Goal: Task Accomplishment & Management: Manage account settings

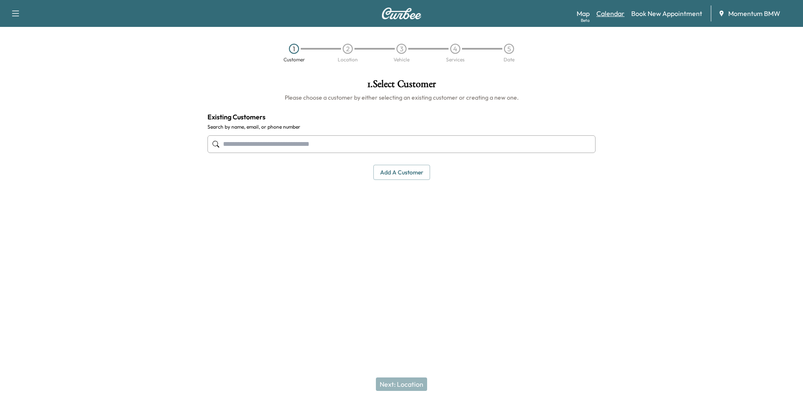
click at [601, 16] on link "Calendar" at bounding box center [610, 13] width 28 height 10
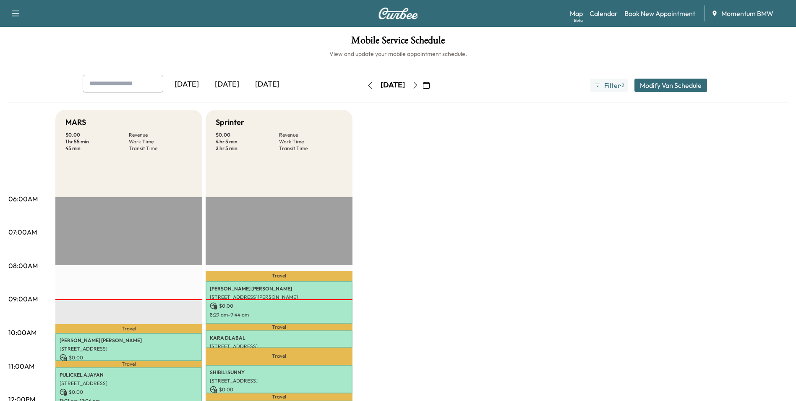
click at [238, 87] on div "[DATE]" at bounding box center [227, 84] width 40 height 19
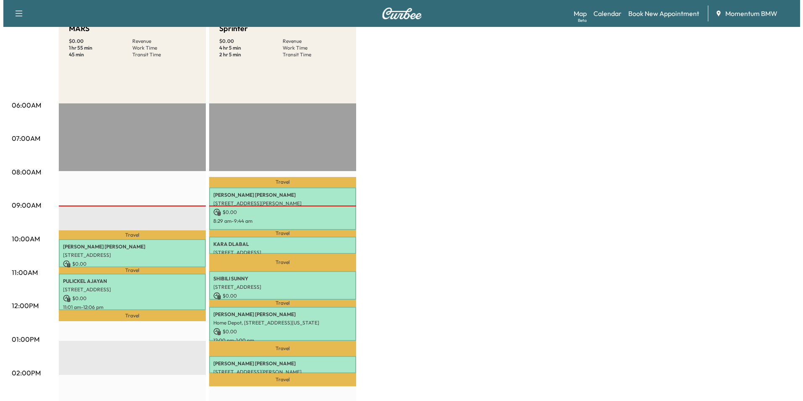
scroll to position [126, 0]
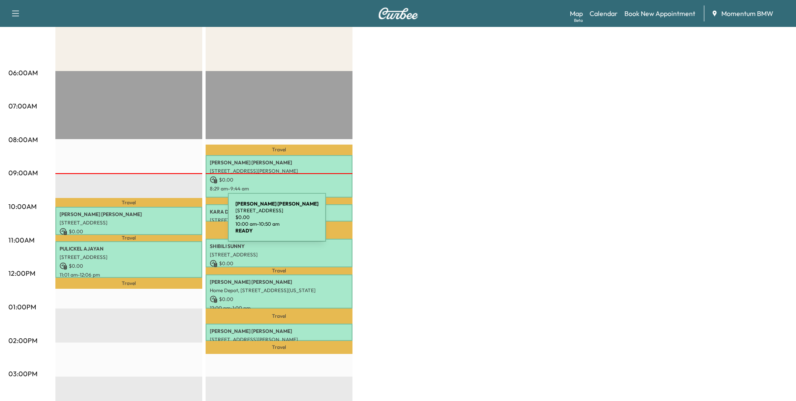
click at [165, 222] on p "[STREET_ADDRESS]" at bounding box center [129, 222] width 139 height 7
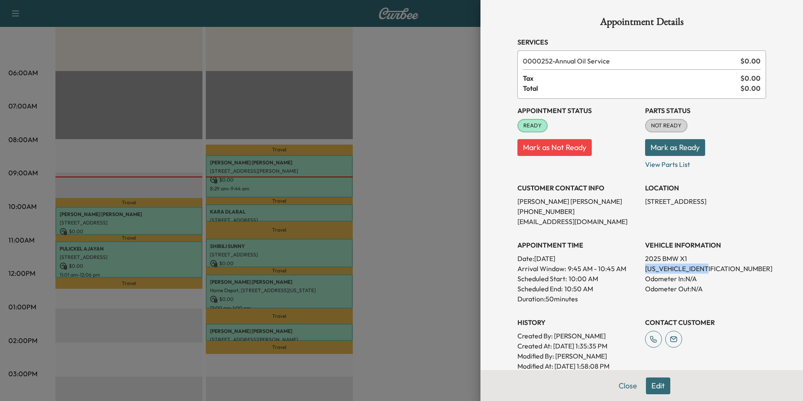
drag, startPoint x: 712, startPoint y: 268, endPoint x: 639, endPoint y: 266, distance: 73.1
click at [645, 266] on p "[US_VEHICLE_IDENTIFICATION_NUMBER]" at bounding box center [705, 268] width 121 height 10
copy p "[US_VEHICLE_IDENTIFICATION_NUMBER]"
drag, startPoint x: 639, startPoint y: 203, endPoint x: 753, endPoint y: 204, distance: 114.6
click at [753, 204] on p "[STREET_ADDRESS]" at bounding box center [705, 201] width 121 height 10
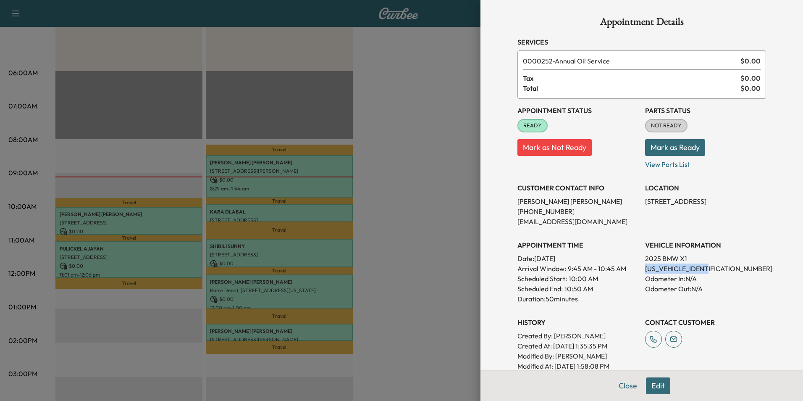
copy p "[STREET_ADDRESS],"
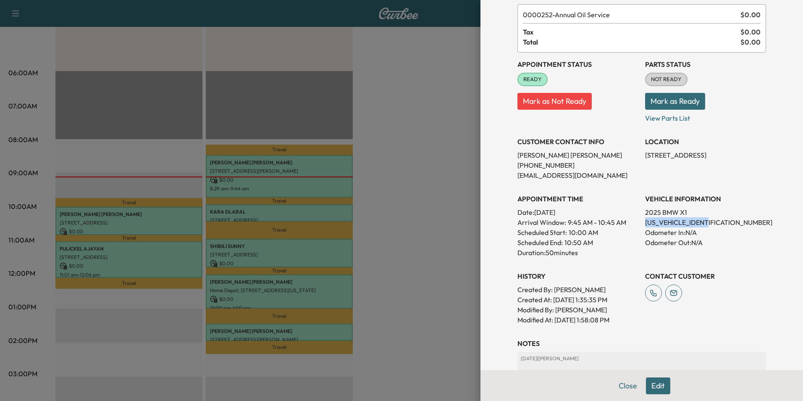
scroll to position [117, 0]
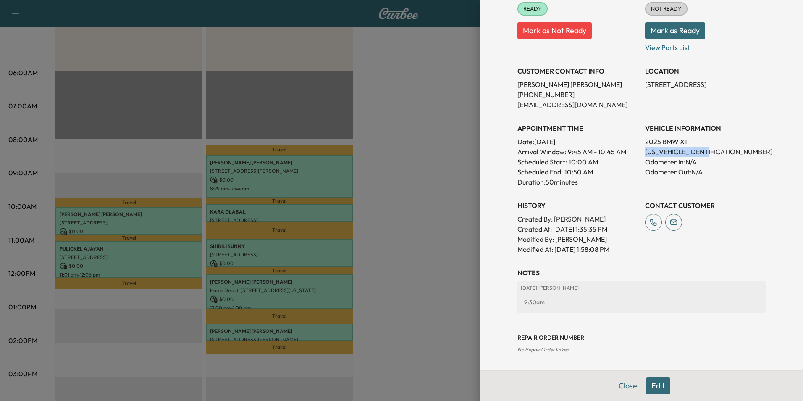
click at [616, 388] on button "Close" at bounding box center [627, 385] width 29 height 17
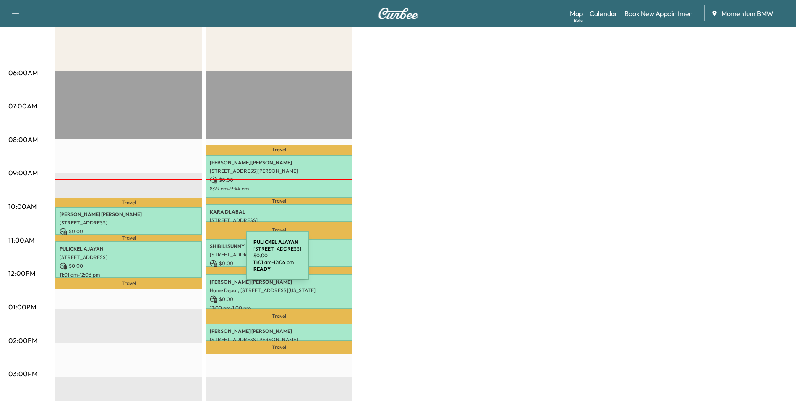
click at [183, 262] on p "$ 0.00" at bounding box center [129, 266] width 139 height 8
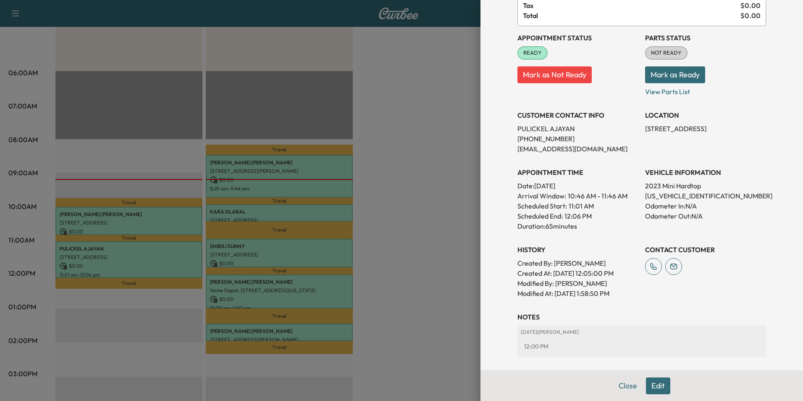
scroll to position [0, 0]
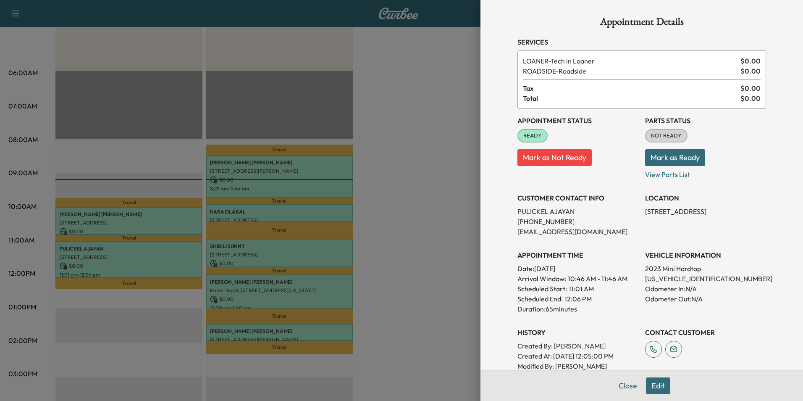
click at [621, 386] on button "Close" at bounding box center [627, 385] width 29 height 17
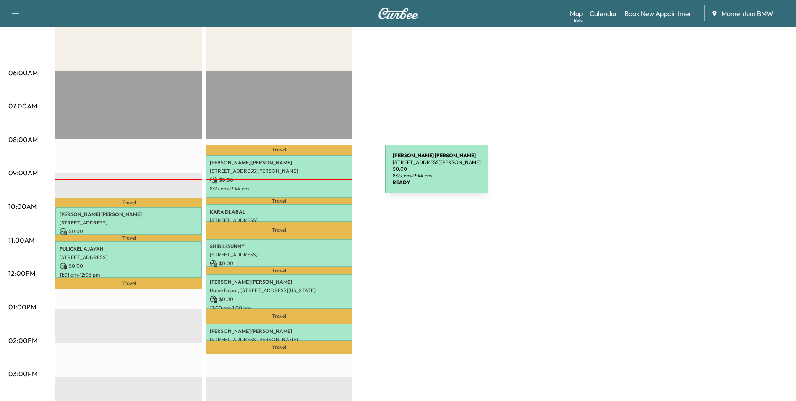
click at [322, 174] on div "[PERSON_NAME] [STREET_ADDRESS][PERSON_NAME] $ 0.00 8:29 am - 9:44 am" at bounding box center [279, 176] width 147 height 42
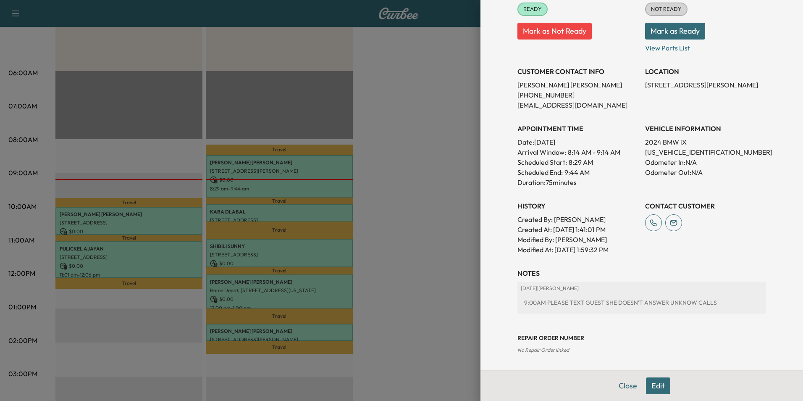
scroll to position [127, 0]
click at [650, 153] on p "[US_VEHICLE_IDENTIFICATION_NUMBER]" at bounding box center [705, 152] width 121 height 10
copy p "[US_VEHICLE_IDENTIFICATION_NUMBER]"
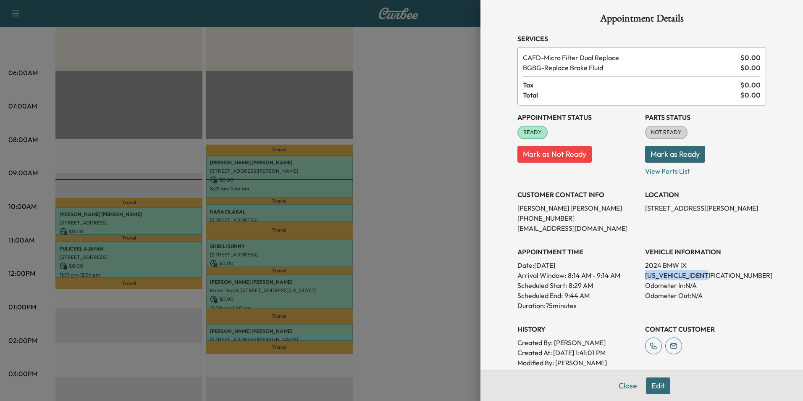
scroll to position [1, 0]
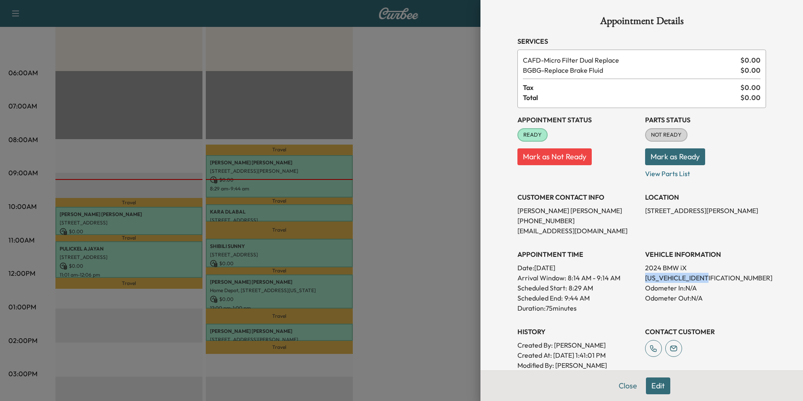
drag, startPoint x: 635, startPoint y: 208, endPoint x: 713, endPoint y: 218, distance: 78.7
click at [713, 218] on div "Appointment Status READY Mark as Not Ready Parts Status NOT READY Mark as Ready…" at bounding box center [641, 244] width 249 height 272
copy p "[STREET_ADDRESS][PERSON_NAME]"
click at [301, 210] on div at bounding box center [401, 200] width 803 height 401
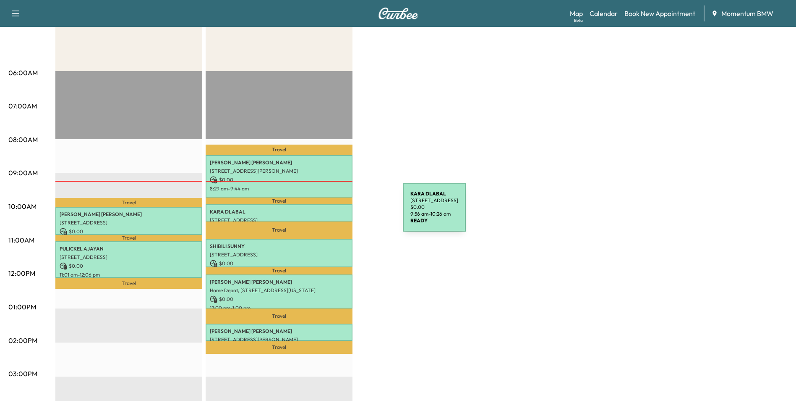
click at [340, 212] on p "[PERSON_NAME]" at bounding box center [279, 211] width 139 height 7
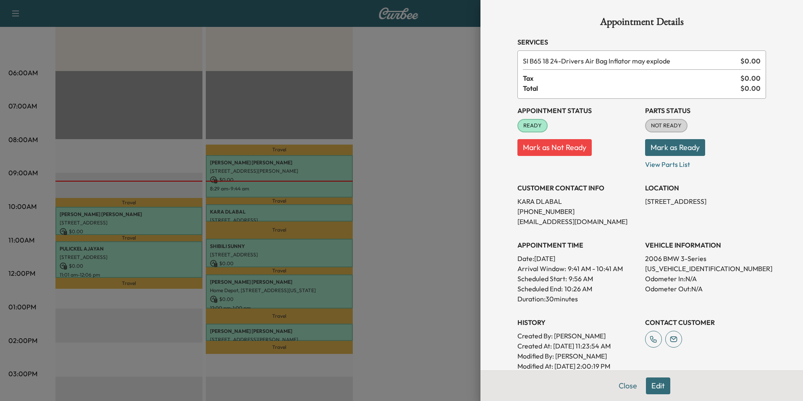
click at [331, 250] on div at bounding box center [401, 200] width 803 height 401
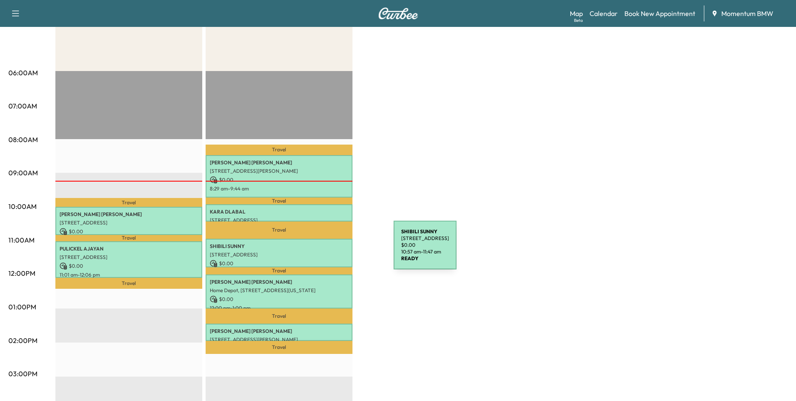
click at [331, 251] on p "[STREET_ADDRESS]" at bounding box center [279, 254] width 139 height 7
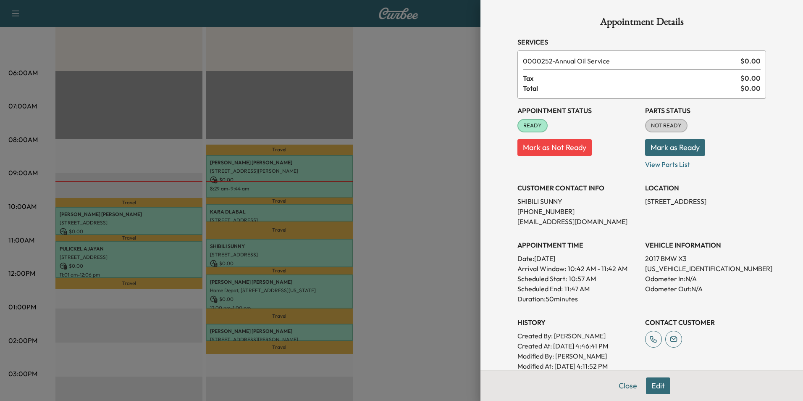
click at [343, 288] on div at bounding box center [401, 200] width 803 height 401
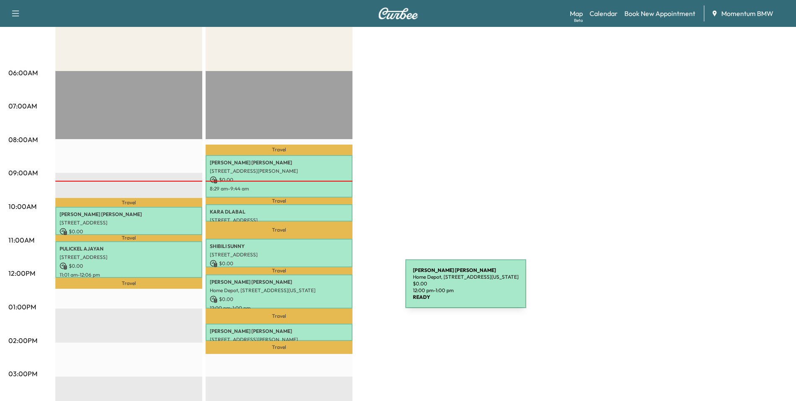
click at [343, 288] on p "Home Depot, [STREET_ADDRESS][US_STATE]" at bounding box center [279, 290] width 139 height 7
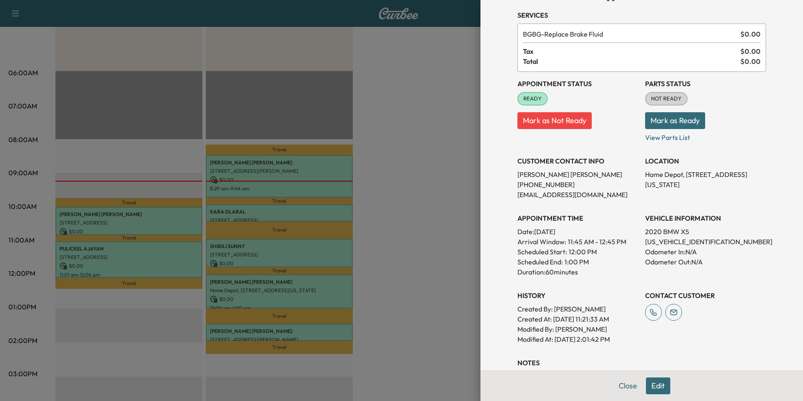
scroll to position [117, 0]
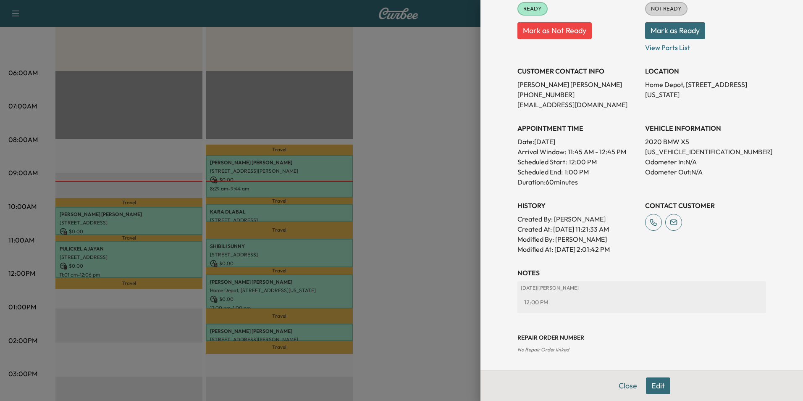
click at [333, 327] on div at bounding box center [401, 200] width 803 height 401
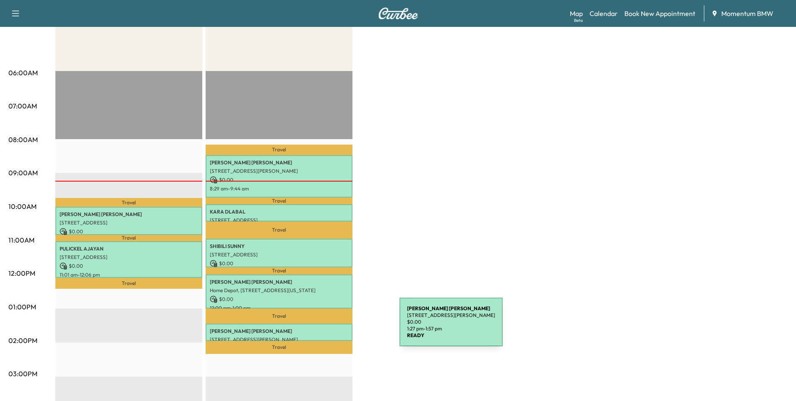
click at [337, 327] on p "[PERSON_NAME]" at bounding box center [279, 330] width 139 height 7
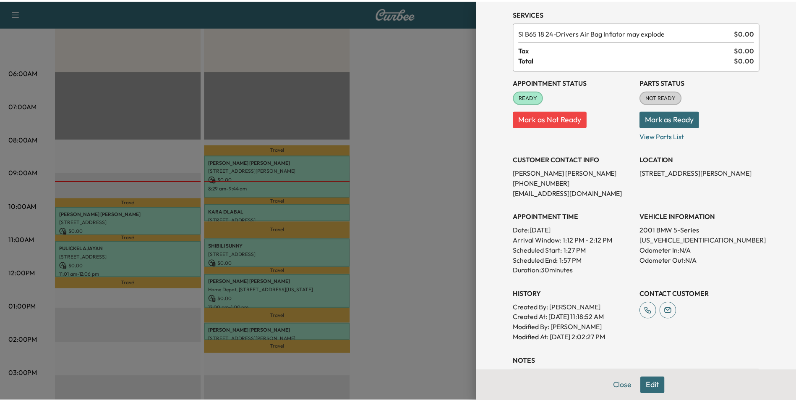
scroll to position [42, 0]
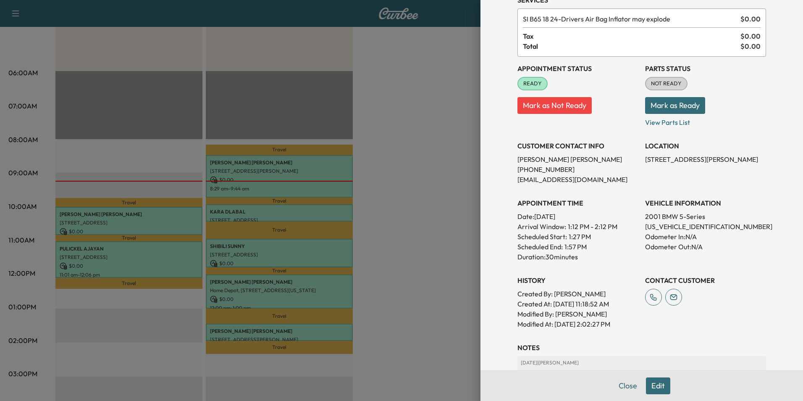
click at [133, 248] on div at bounding box center [401, 200] width 803 height 401
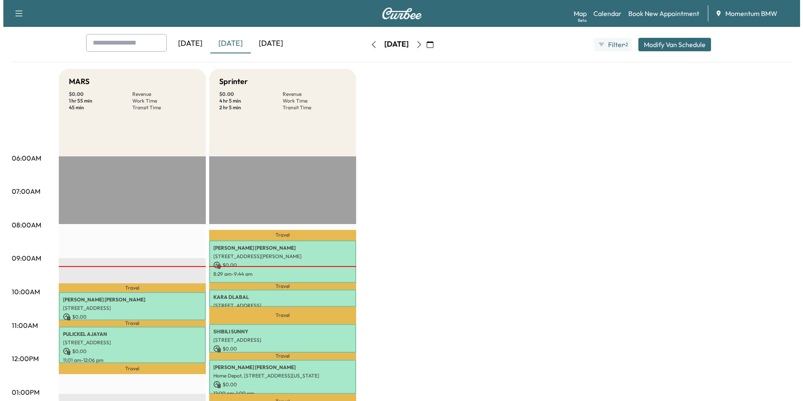
scroll to position [168, 0]
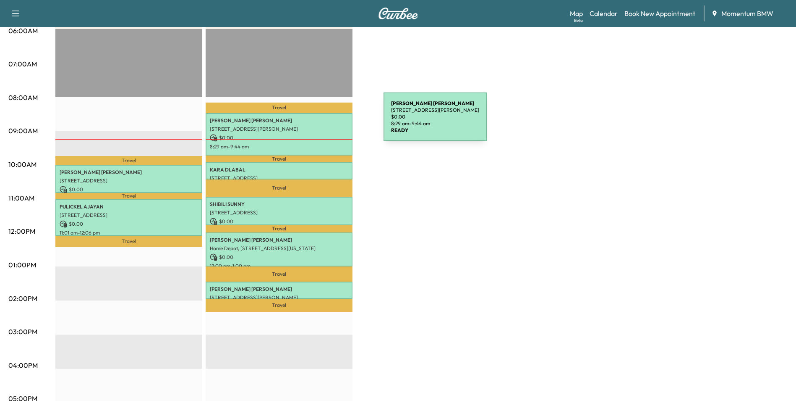
click at [321, 122] on p "[PERSON_NAME]" at bounding box center [279, 120] width 139 height 7
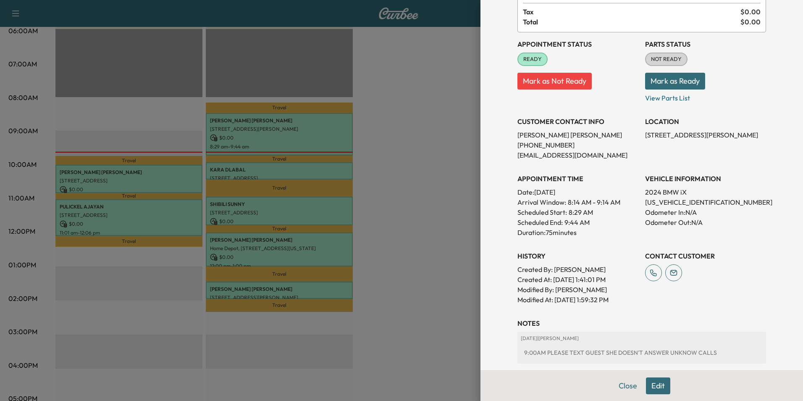
scroll to position [127, 0]
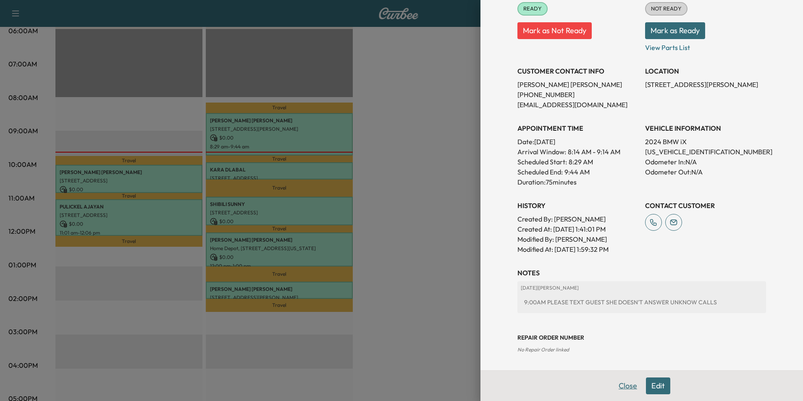
click at [613, 382] on button "Close" at bounding box center [627, 385] width 29 height 17
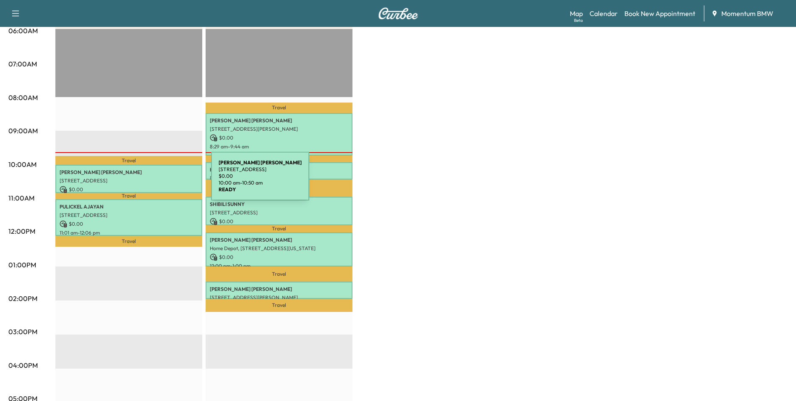
click at [149, 181] on p "[STREET_ADDRESS]" at bounding box center [129, 180] width 139 height 7
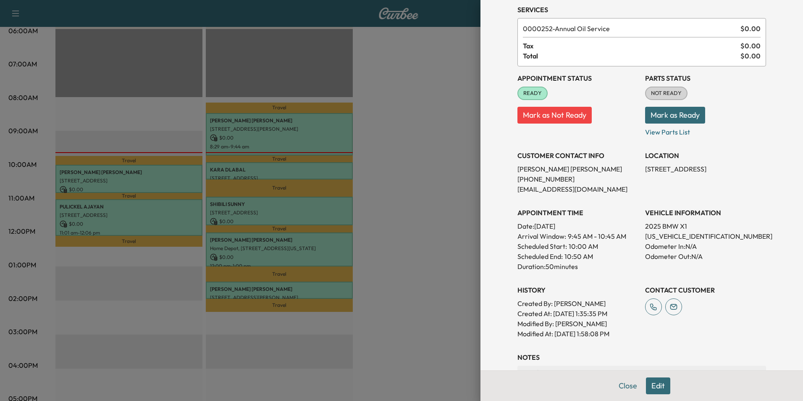
scroll to position [117, 0]
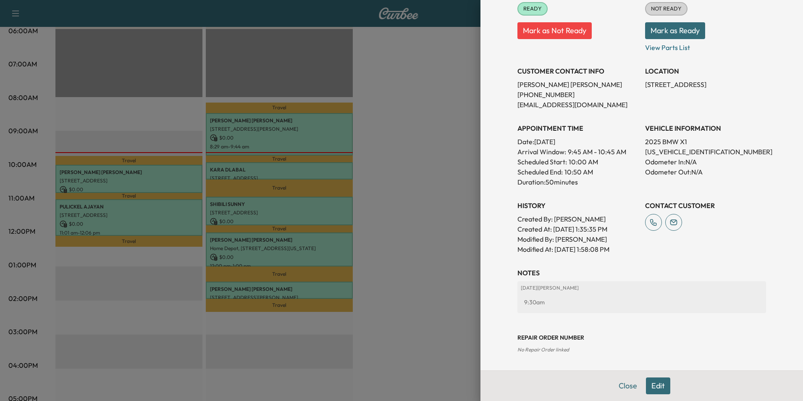
click at [654, 388] on button "Edit" at bounding box center [658, 385] width 24 height 17
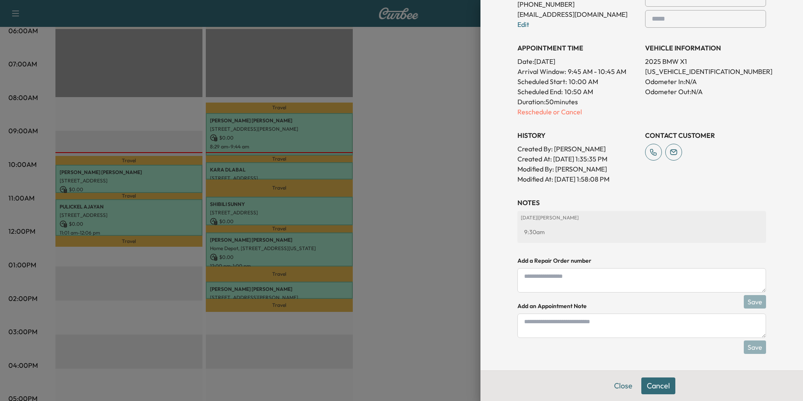
scroll to position [225, 0]
click at [540, 324] on textarea at bounding box center [641, 325] width 249 height 24
type textarea "*****"
click at [746, 343] on button "Save" at bounding box center [755, 346] width 22 height 13
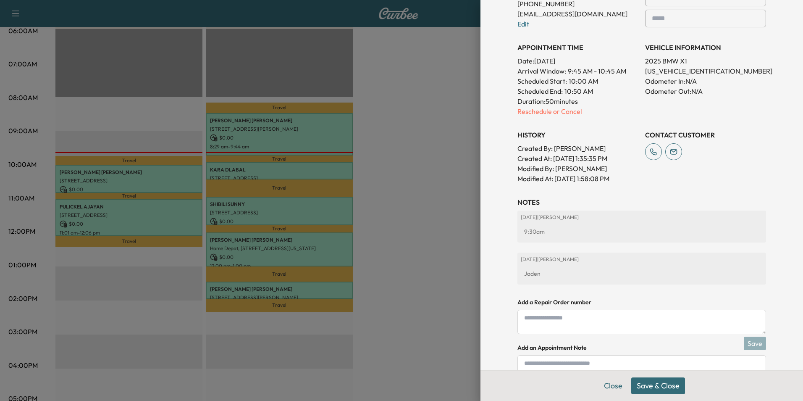
click at [667, 384] on button "Save & Close" at bounding box center [658, 385] width 54 height 17
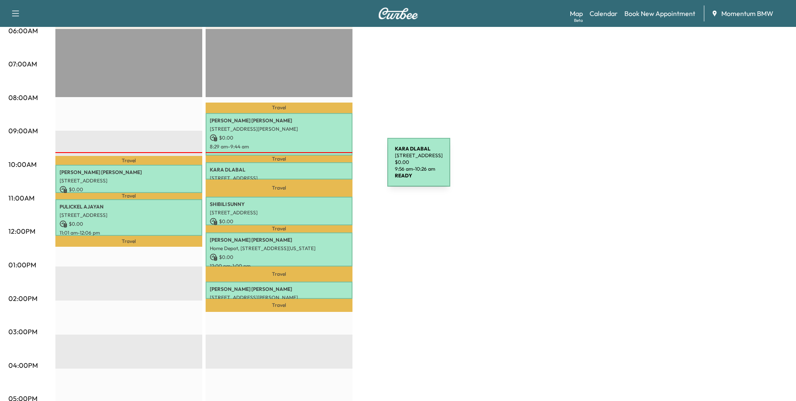
click at [325, 167] on p "[PERSON_NAME]" at bounding box center [279, 169] width 139 height 7
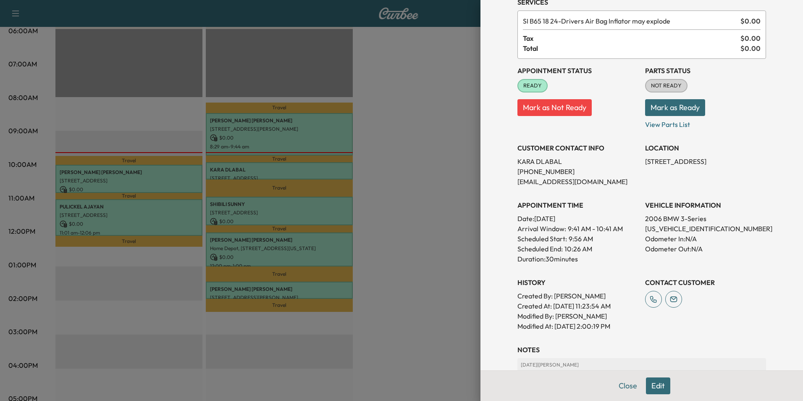
scroll to position [117, 0]
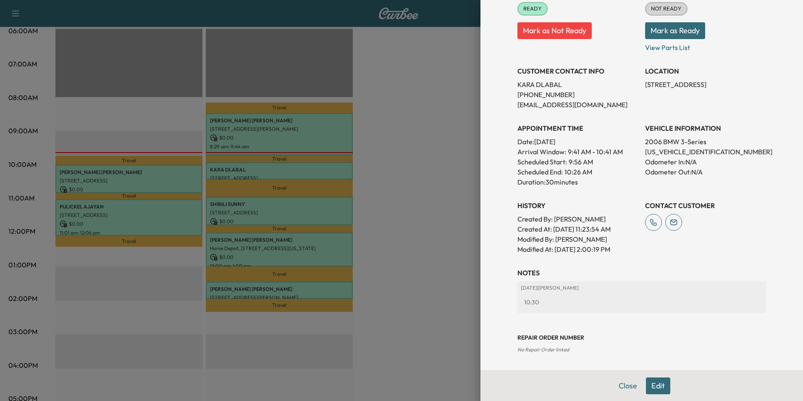
click at [653, 385] on button "Edit" at bounding box center [658, 385] width 24 height 17
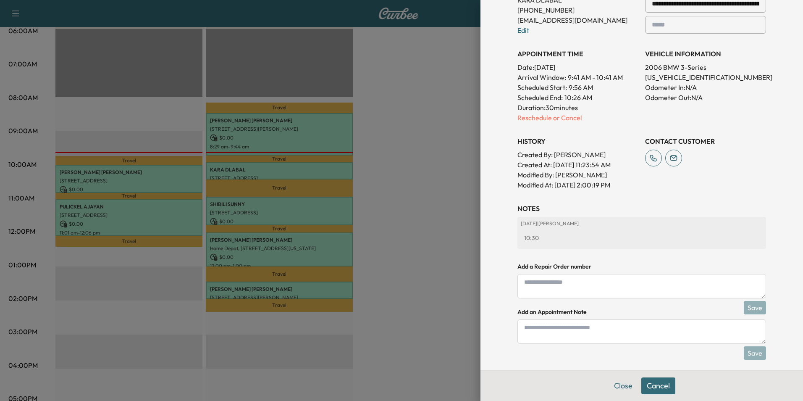
scroll to position [225, 0]
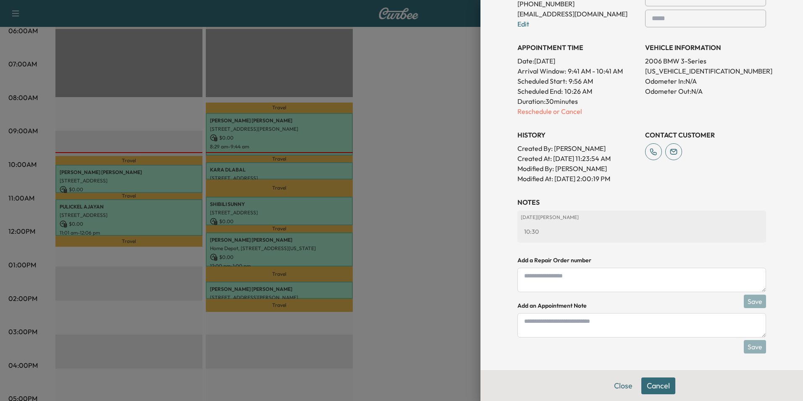
click at [532, 322] on textarea at bounding box center [641, 325] width 249 height 24
type textarea "*****"
click at [754, 350] on button "Save" at bounding box center [755, 346] width 22 height 13
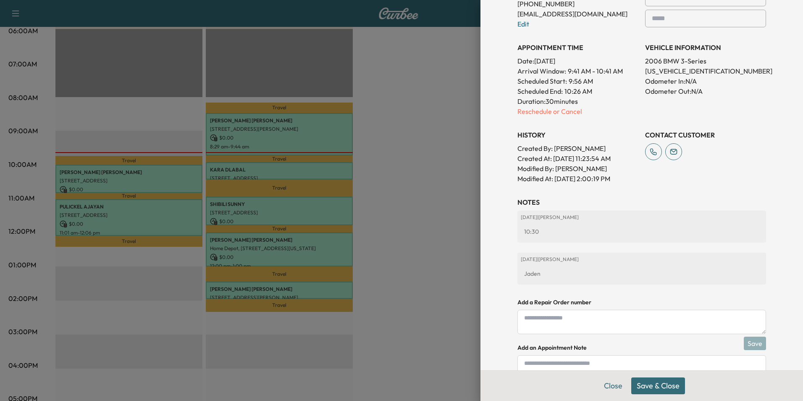
click at [644, 381] on button "Save & Close" at bounding box center [658, 385] width 54 height 17
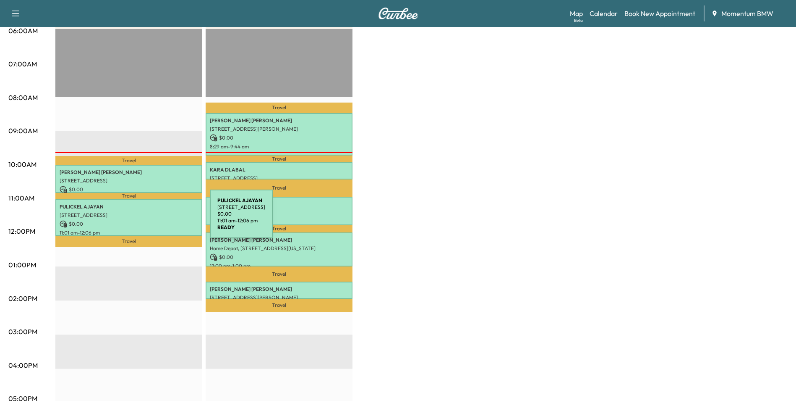
click at [147, 220] on p "$ 0.00" at bounding box center [129, 224] width 139 height 8
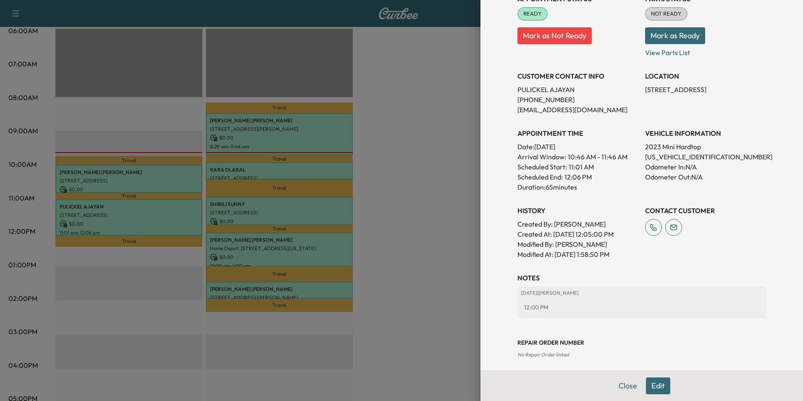
scroll to position [126, 0]
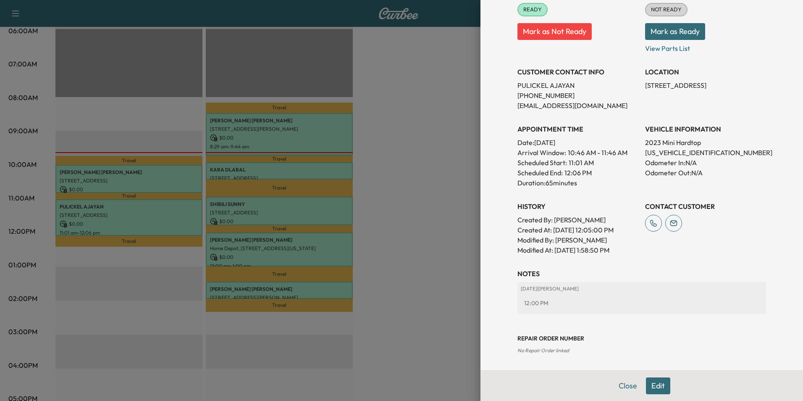
click at [656, 385] on button "Edit" at bounding box center [658, 385] width 24 height 17
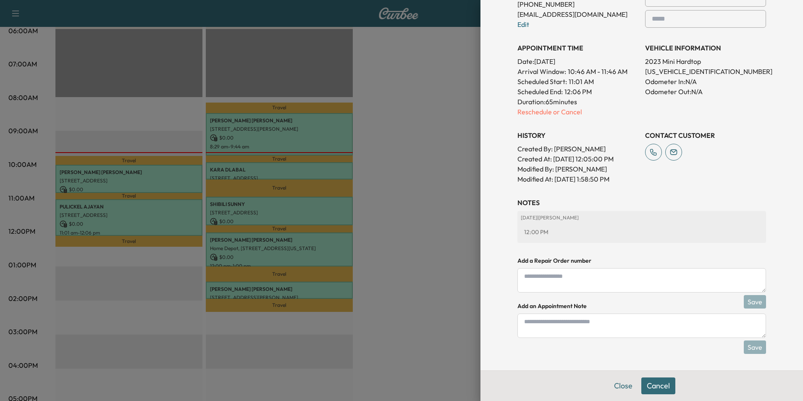
scroll to position [235, 0]
click at [532, 325] on textarea at bounding box center [641, 325] width 249 height 24
type textarea "******"
click at [747, 345] on button "Save" at bounding box center [755, 346] width 22 height 13
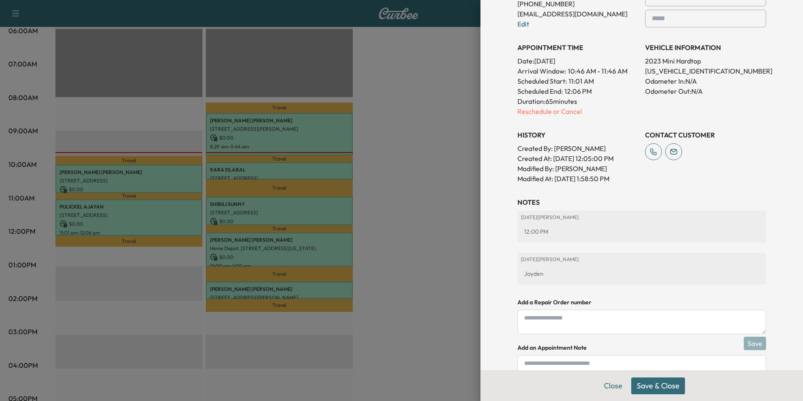
click at [652, 384] on button "Save & Close" at bounding box center [658, 385] width 54 height 17
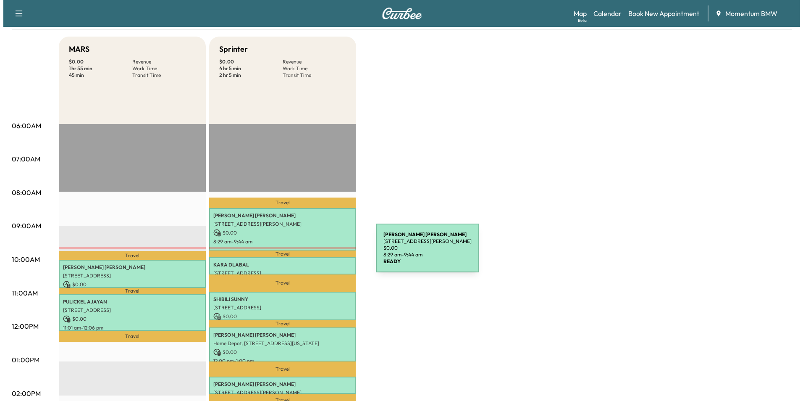
scroll to position [84, 0]
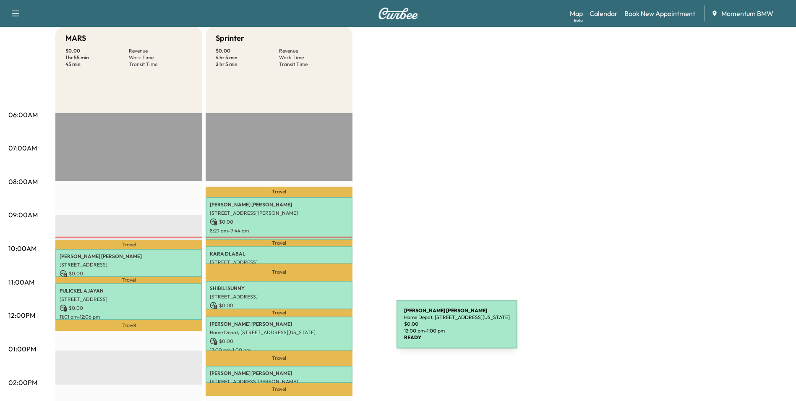
click at [334, 329] on p "Home Depot, [STREET_ADDRESS][US_STATE]" at bounding box center [279, 332] width 139 height 7
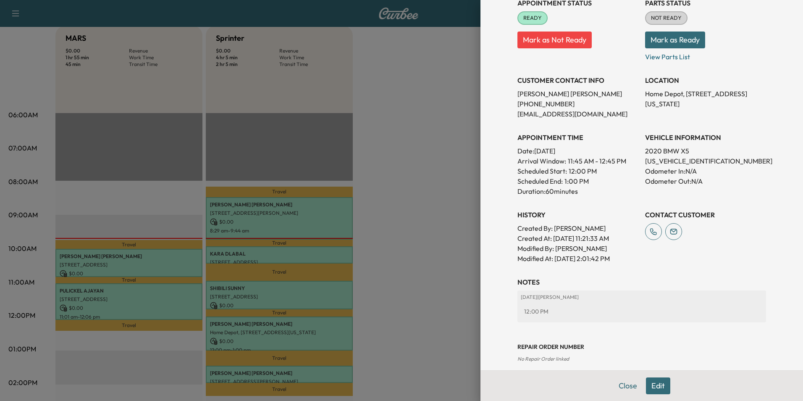
scroll to position [117, 0]
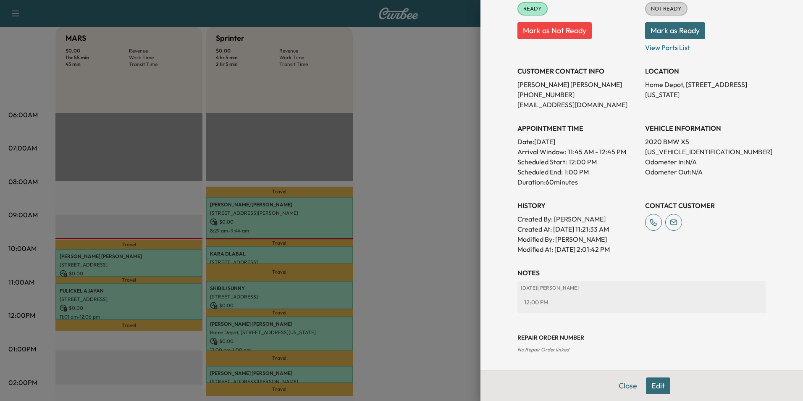
click at [655, 384] on button "Edit" at bounding box center [658, 385] width 24 height 17
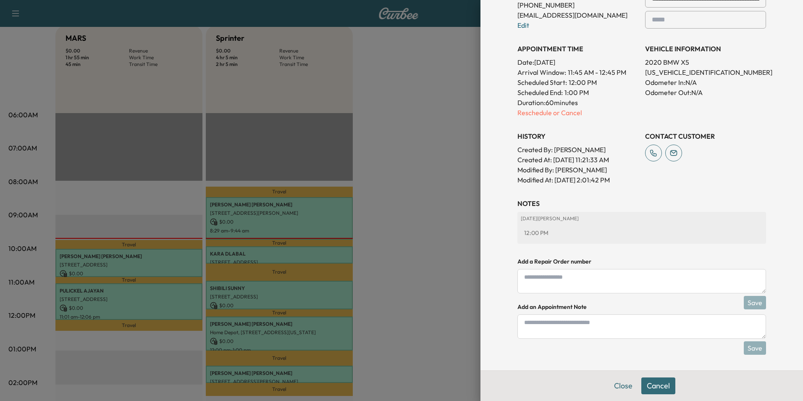
scroll to position [225, 0]
click at [532, 320] on textarea at bounding box center [641, 325] width 249 height 24
type textarea "****"
click at [744, 345] on button "Save" at bounding box center [755, 346] width 22 height 13
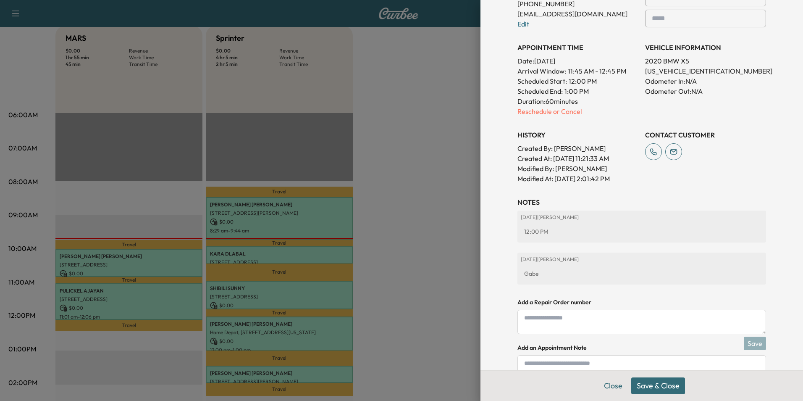
click at [658, 385] on button "Save & Close" at bounding box center [658, 385] width 54 height 17
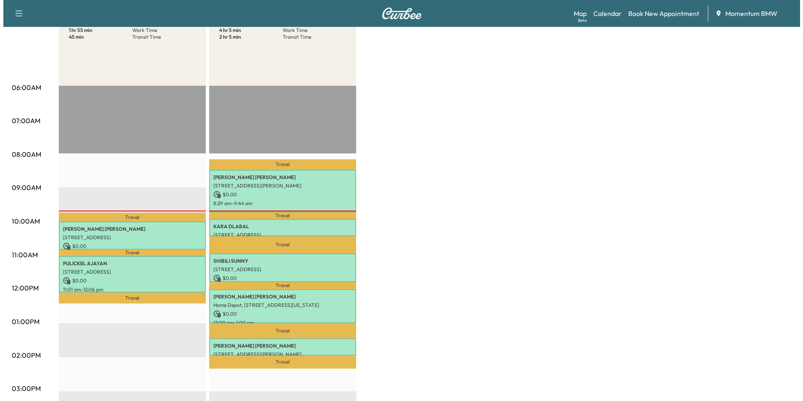
scroll to position [126, 0]
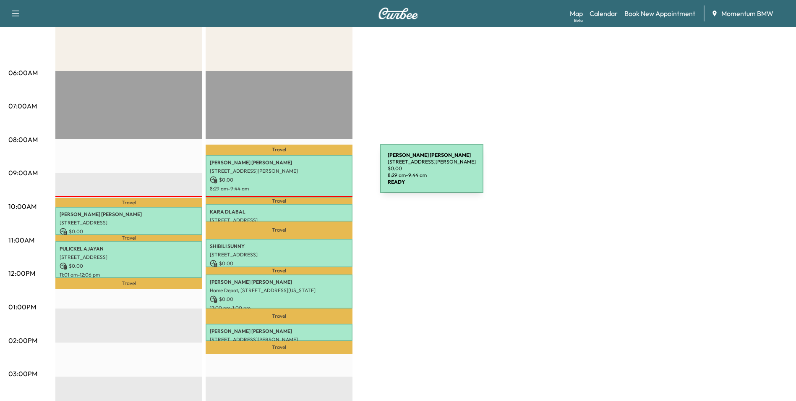
click at [317, 173] on div "[PERSON_NAME] [STREET_ADDRESS][PERSON_NAME] $ 0.00 8:29 am - 9:44 am" at bounding box center [279, 176] width 147 height 42
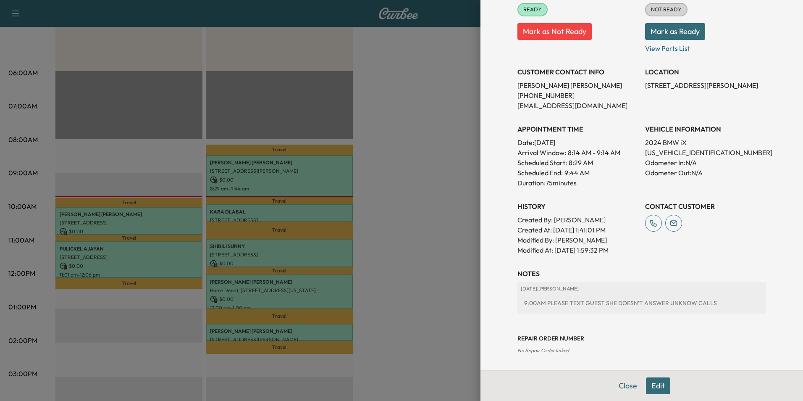
click at [650, 385] on button "Edit" at bounding box center [658, 385] width 24 height 17
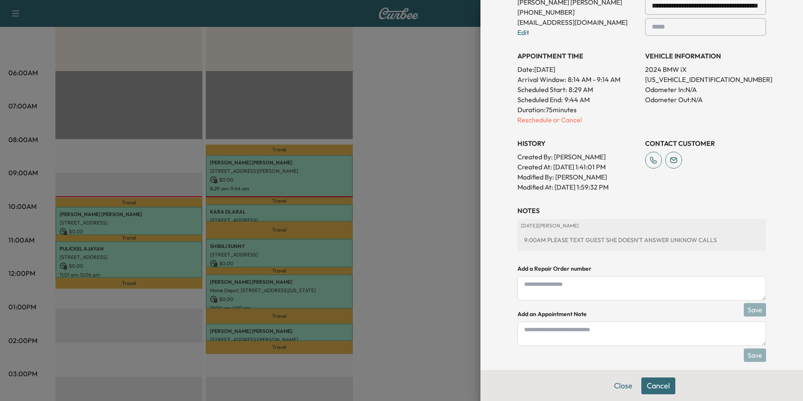
scroll to position [228, 0]
click at [543, 337] on textarea at bounding box center [641, 332] width 249 height 24
type textarea "****"
click at [752, 353] on button "Save" at bounding box center [755, 353] width 22 height 13
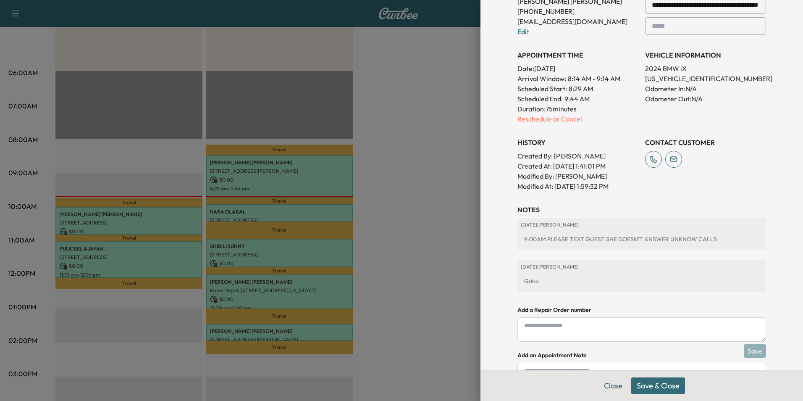
click at [652, 386] on button "Save & Close" at bounding box center [658, 385] width 54 height 17
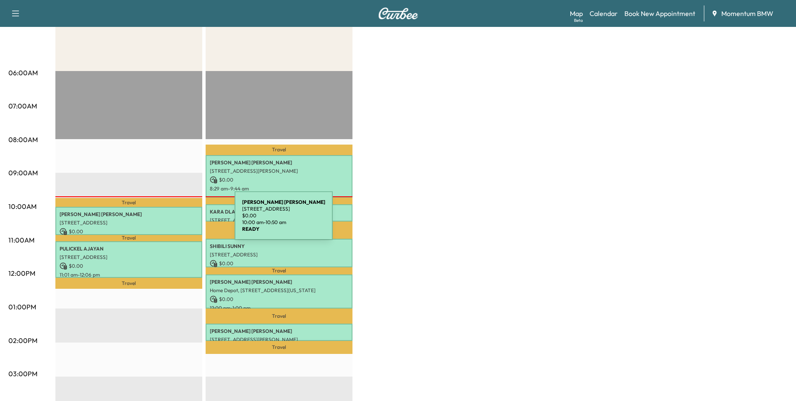
click at [172, 220] on p "[STREET_ADDRESS]" at bounding box center [129, 222] width 139 height 7
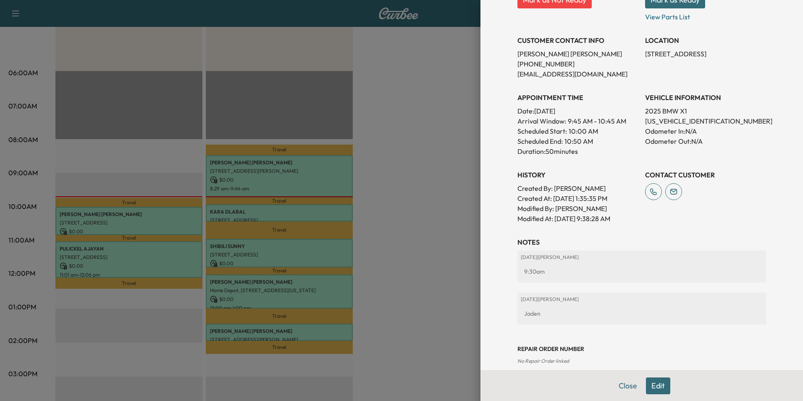
scroll to position [159, 0]
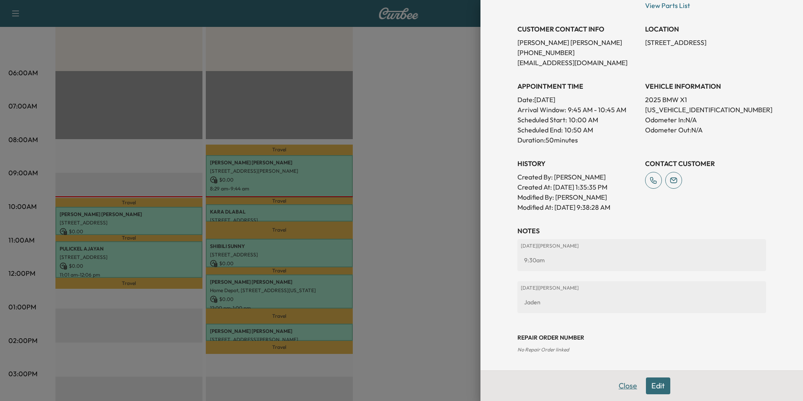
click at [622, 384] on button "Close" at bounding box center [627, 385] width 29 height 17
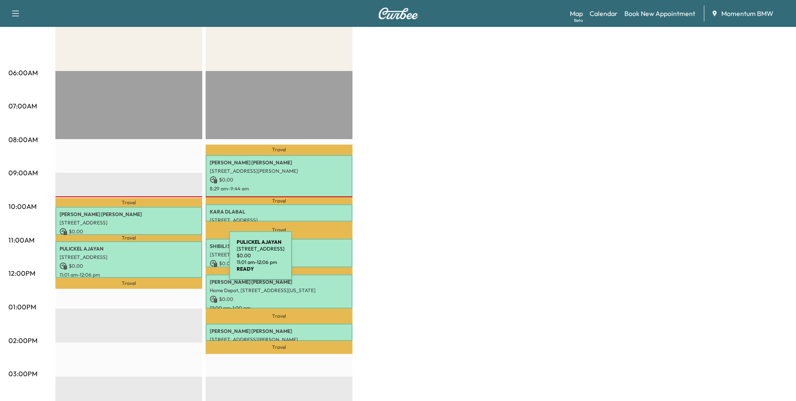
click at [166, 262] on p "$ 0.00" at bounding box center [129, 266] width 139 height 8
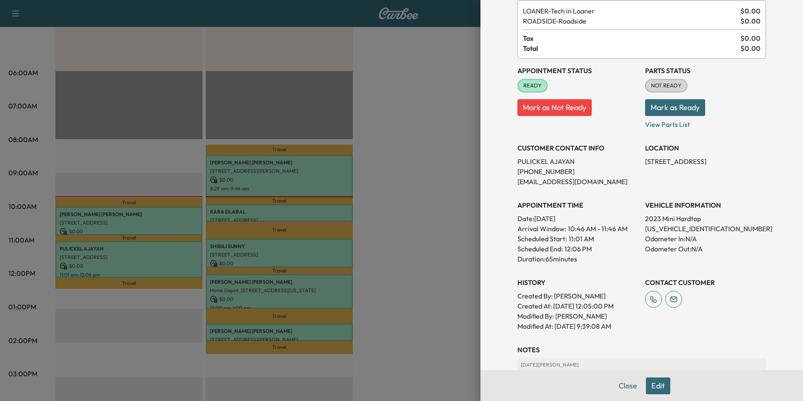
scroll to position [126, 0]
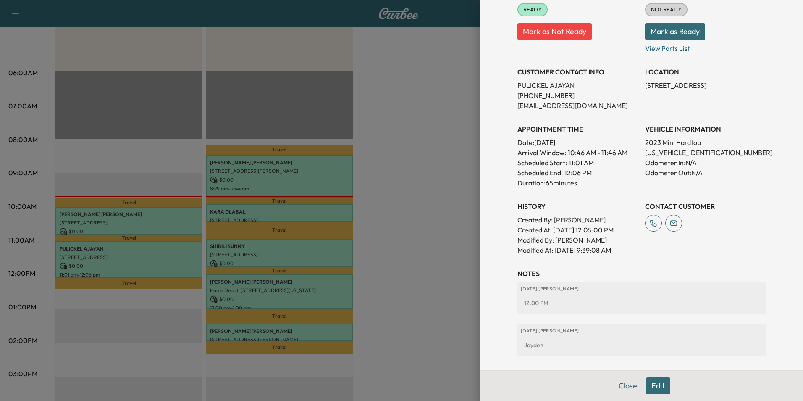
click at [616, 389] on button "Close" at bounding box center [627, 385] width 29 height 17
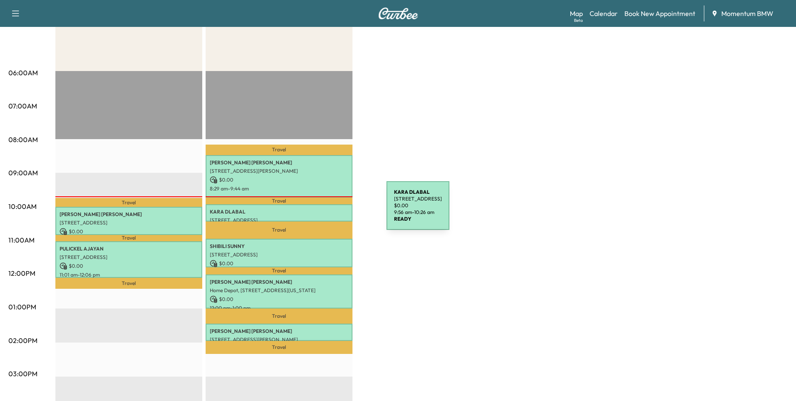
click at [324, 210] on p "[PERSON_NAME]" at bounding box center [279, 211] width 139 height 7
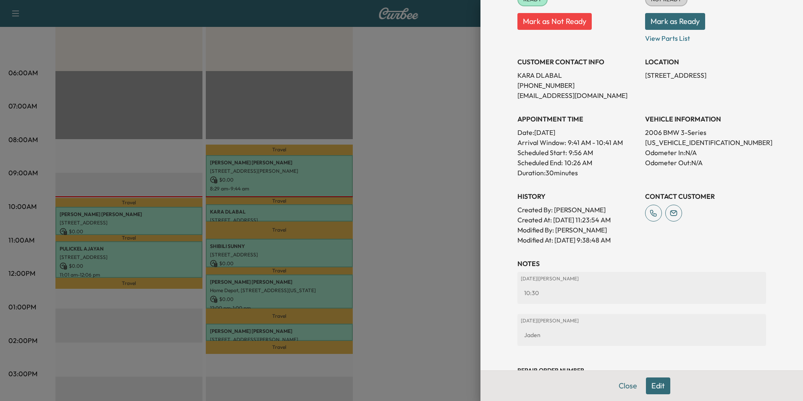
scroll to position [159, 0]
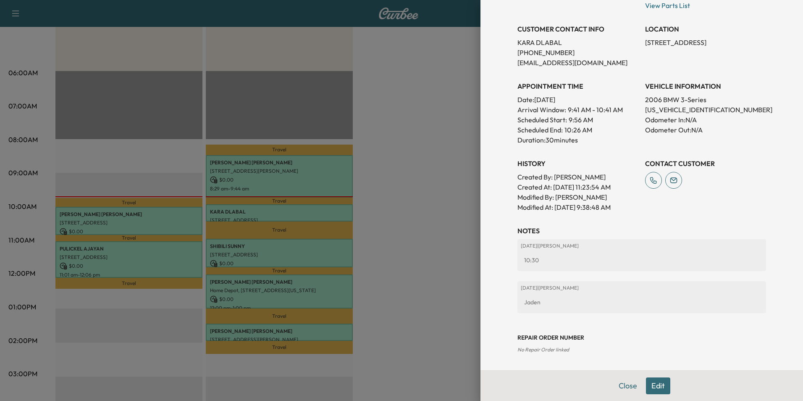
click at [327, 251] on div at bounding box center [401, 200] width 803 height 401
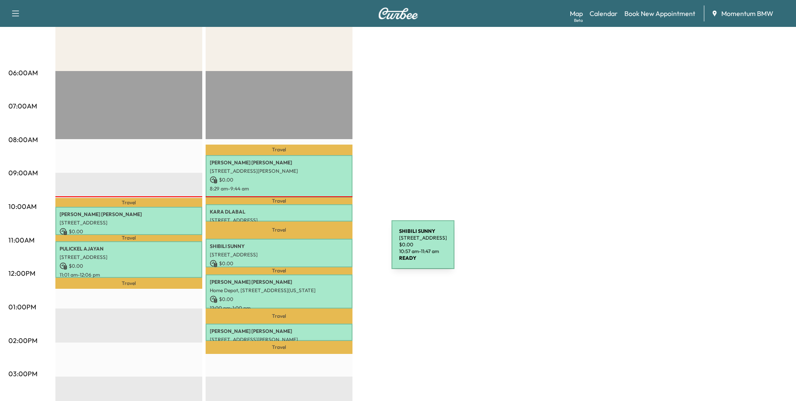
click at [331, 247] on div "SHIBILI SUNNY [STREET_ADDRESS] $ 0.00 10:57 am - 11:47 am" at bounding box center [279, 252] width 147 height 28
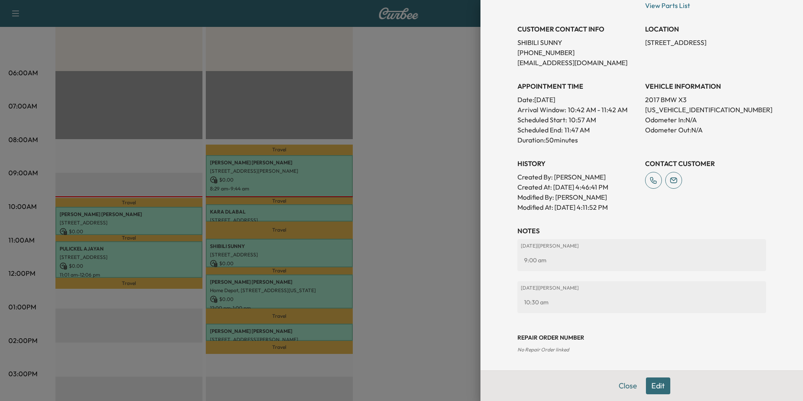
click at [327, 208] on div at bounding box center [401, 200] width 803 height 401
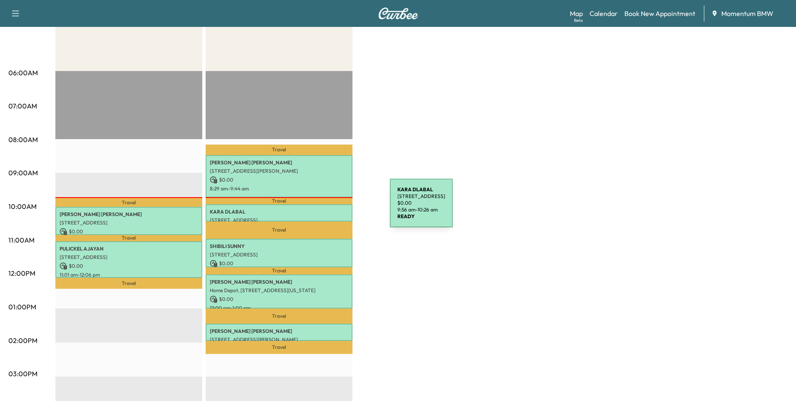
click at [327, 208] on p "[PERSON_NAME]" at bounding box center [279, 211] width 139 height 7
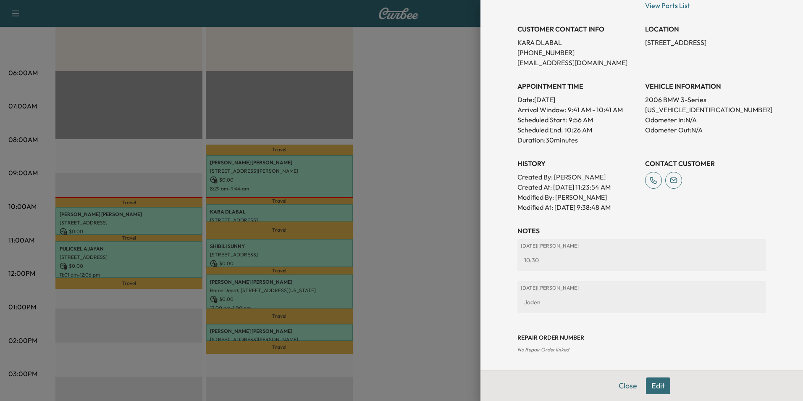
click at [317, 255] on div at bounding box center [401, 200] width 803 height 401
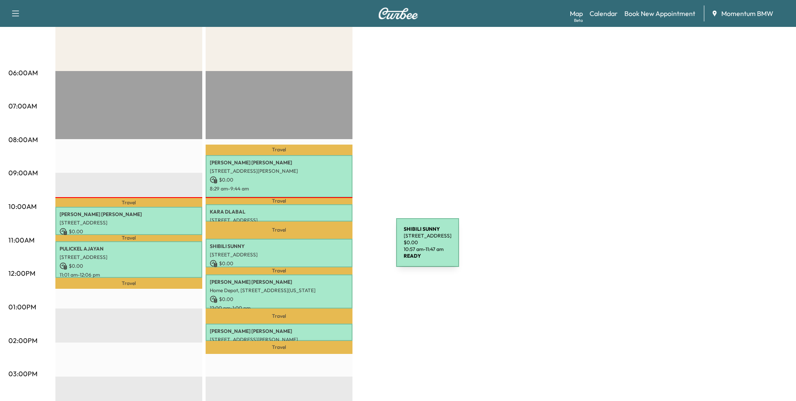
click at [333, 247] on p "SHIBILI SUNNY" at bounding box center [279, 246] width 139 height 7
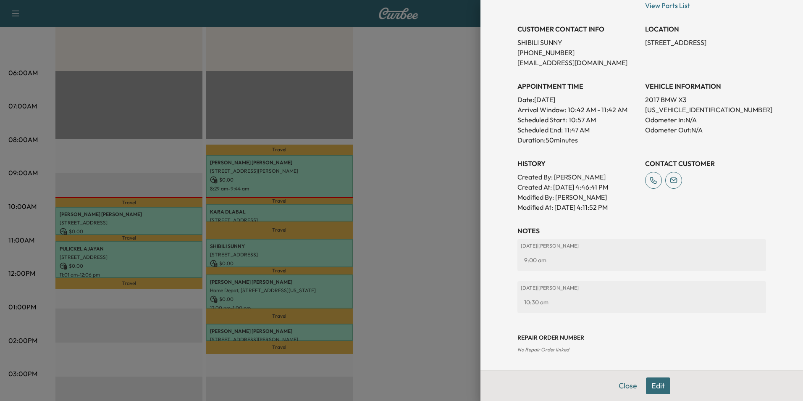
click at [654, 388] on button "Edit" at bounding box center [658, 385] width 24 height 17
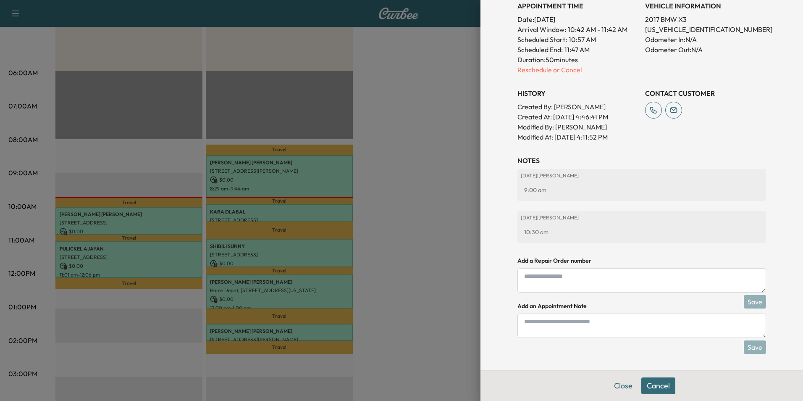
scroll to position [267, 0]
click at [536, 325] on textarea at bounding box center [641, 325] width 249 height 24
type textarea "*****"
click at [744, 346] on button "Save" at bounding box center [755, 346] width 22 height 13
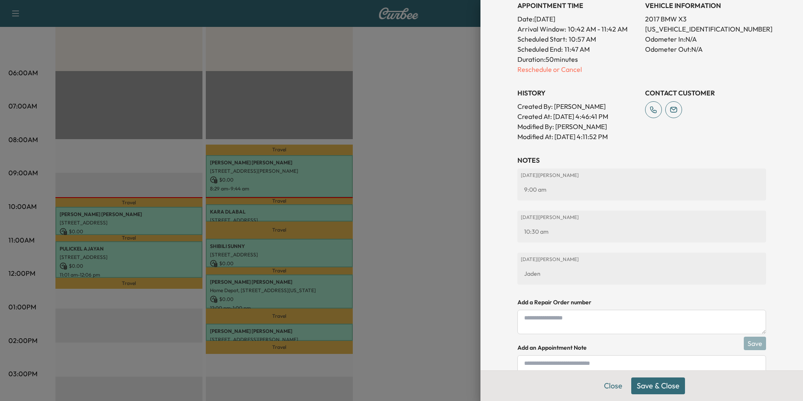
click at [660, 384] on button "Save & Close" at bounding box center [658, 385] width 54 height 17
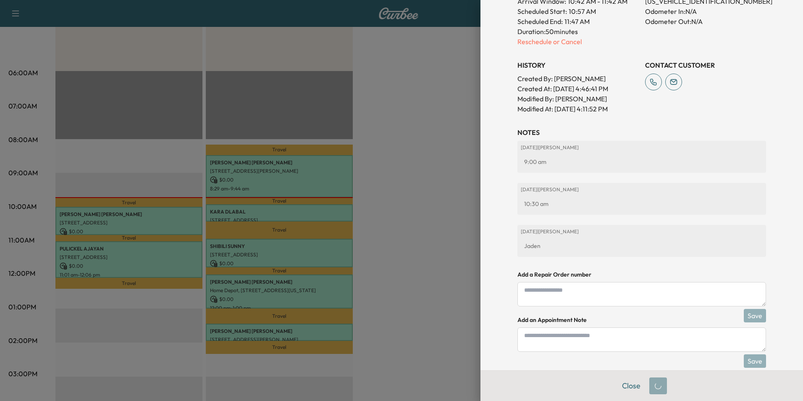
scroll to position [239, 0]
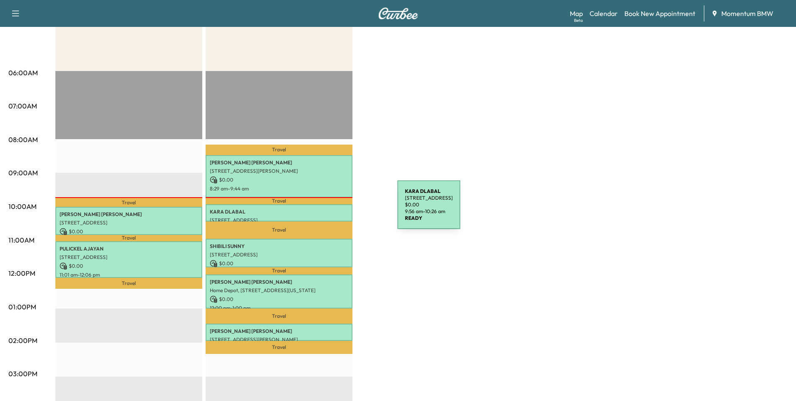
click at [335, 210] on p "[PERSON_NAME]" at bounding box center [279, 211] width 139 height 7
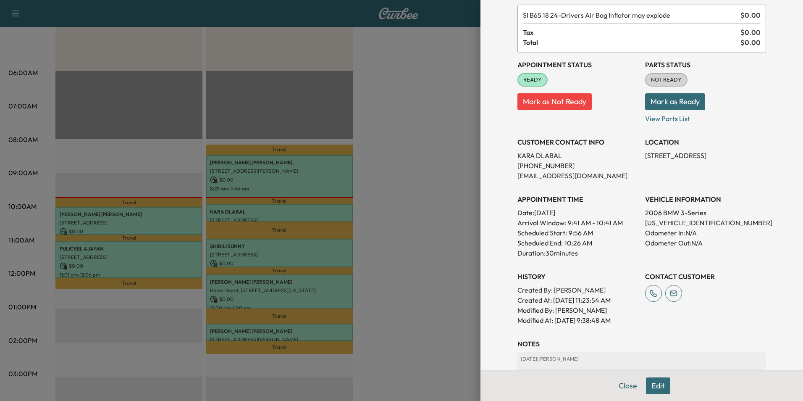
scroll to position [159, 0]
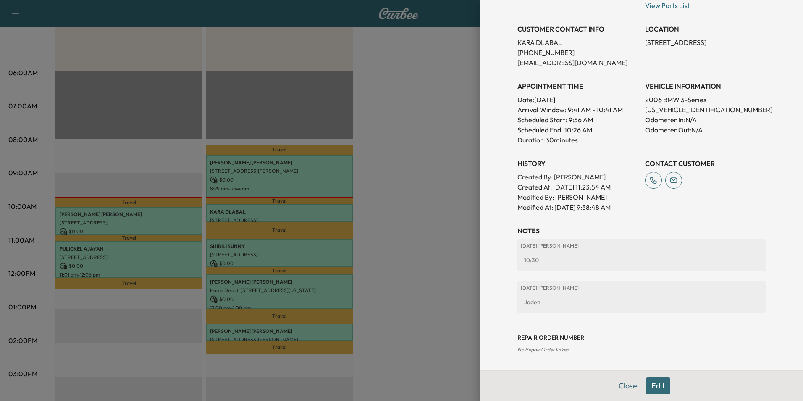
click at [655, 387] on button "Edit" at bounding box center [658, 385] width 24 height 17
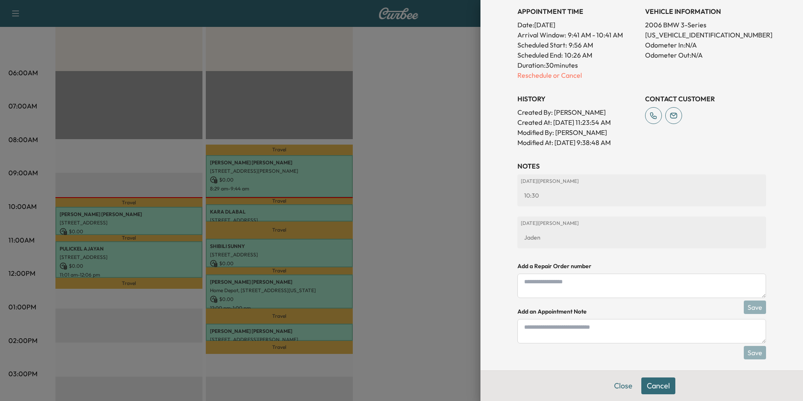
scroll to position [267, 0]
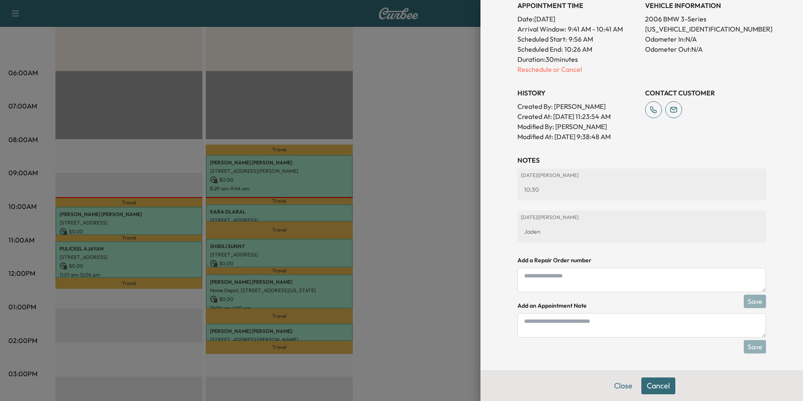
click at [543, 323] on textarea at bounding box center [641, 325] width 249 height 24
type textarea "****"
click at [752, 350] on button "Save" at bounding box center [755, 346] width 22 height 13
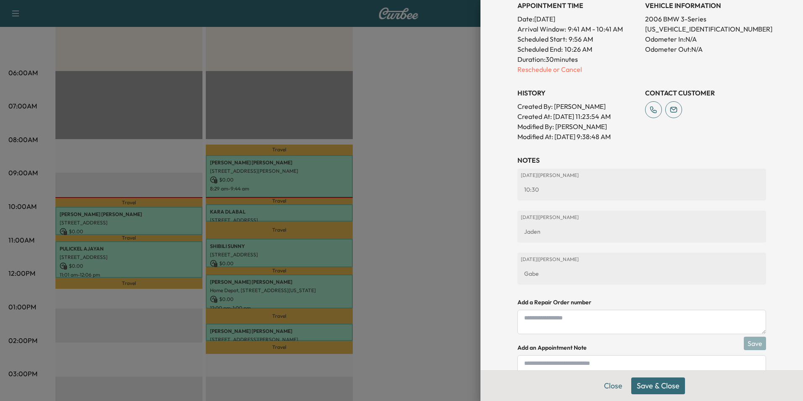
click at [657, 387] on button "Save & Close" at bounding box center [658, 385] width 54 height 17
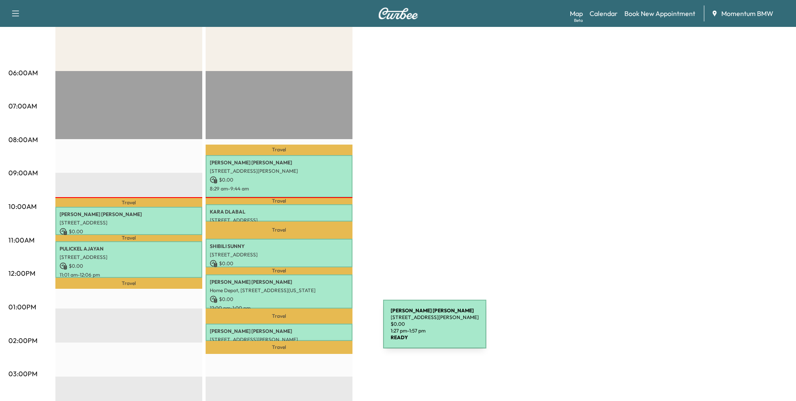
click at [320, 329] on p "[PERSON_NAME]" at bounding box center [279, 330] width 139 height 7
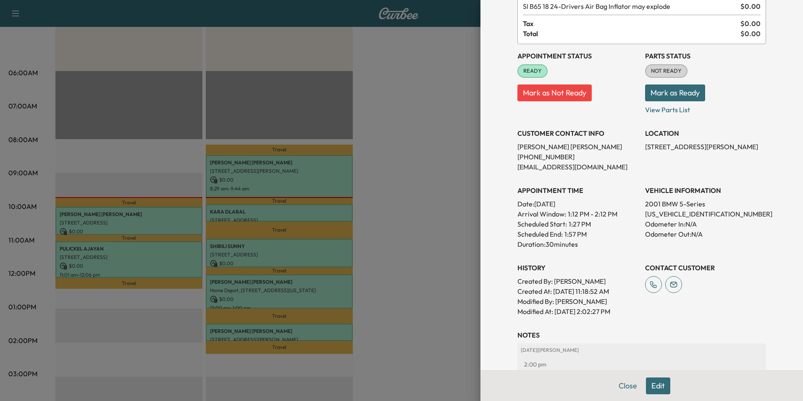
scroll to position [117, 0]
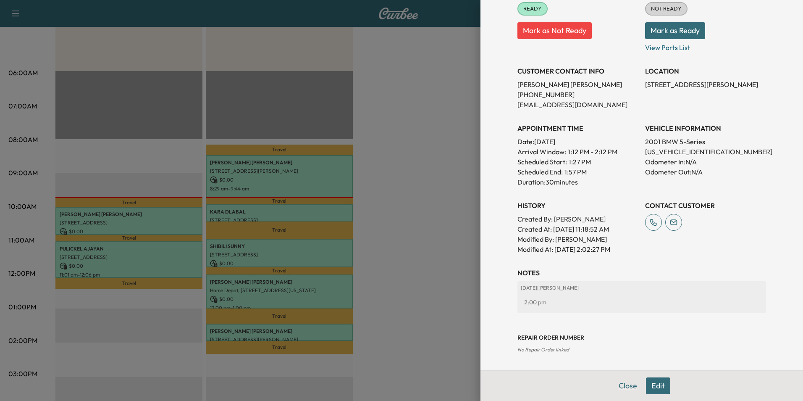
click at [620, 388] on button "Close" at bounding box center [627, 385] width 29 height 17
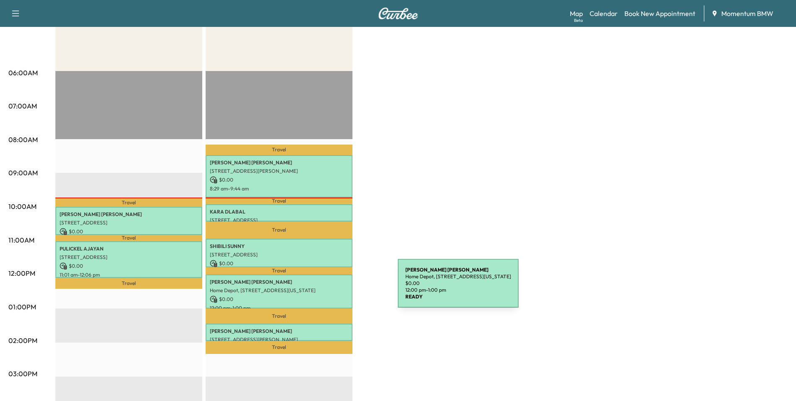
click at [335, 288] on p "Home Depot, [STREET_ADDRESS][US_STATE]" at bounding box center [279, 290] width 139 height 7
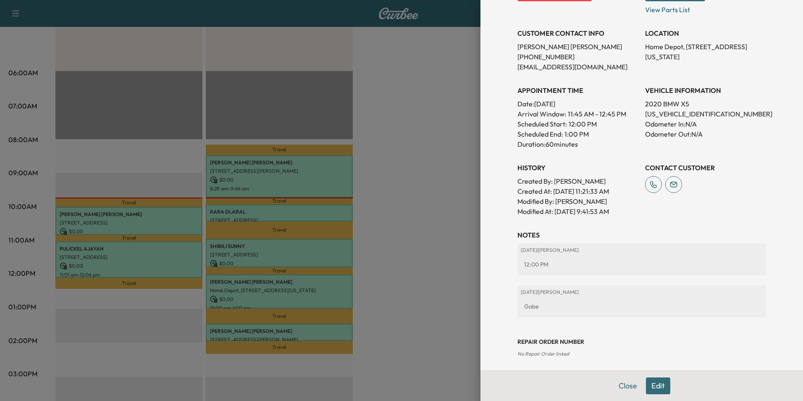
scroll to position [159, 0]
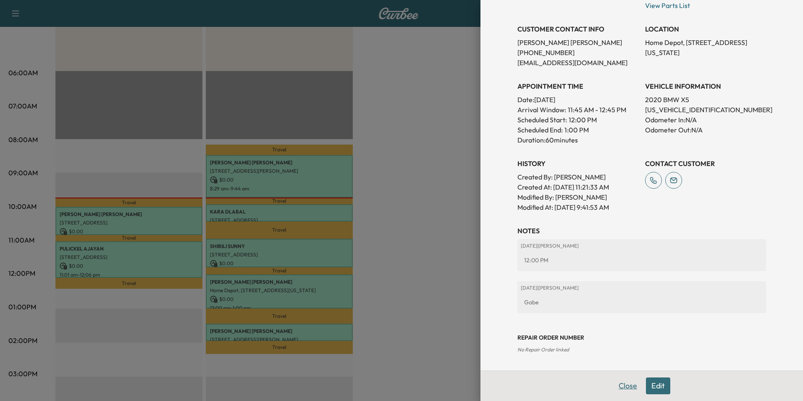
click at [617, 387] on button "Close" at bounding box center [627, 385] width 29 height 17
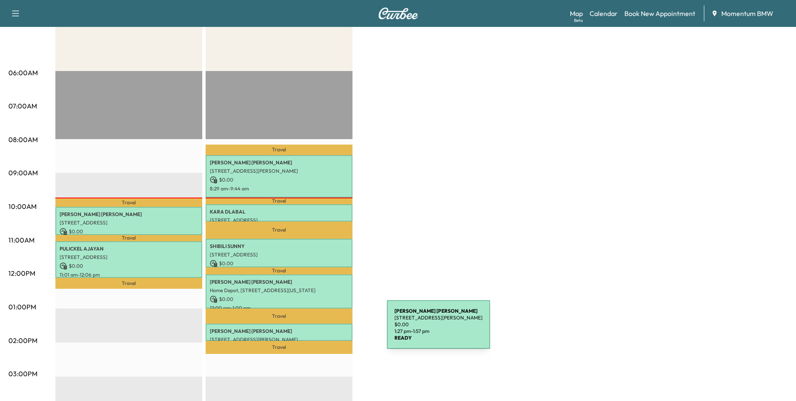
click at [324, 329] on p "[PERSON_NAME]" at bounding box center [279, 330] width 139 height 7
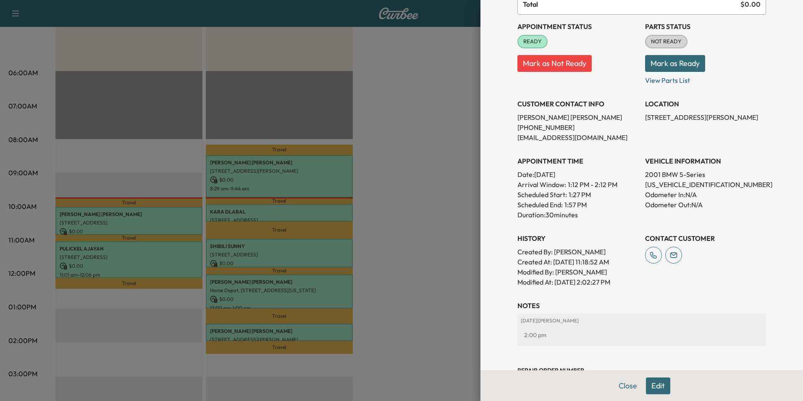
scroll to position [117, 0]
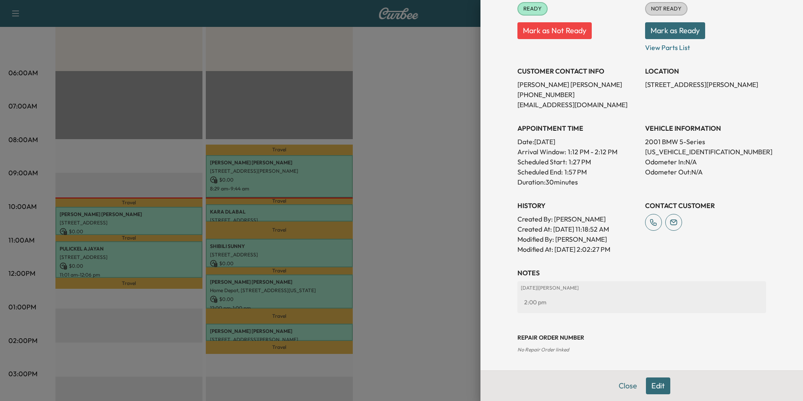
click at [655, 382] on button "Edit" at bounding box center [658, 385] width 24 height 17
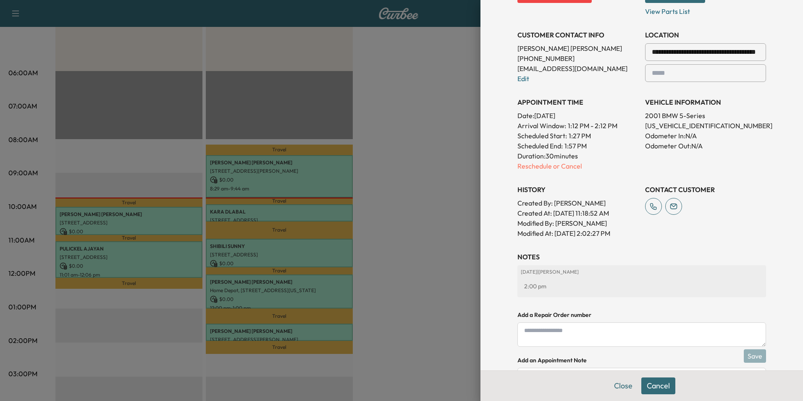
scroll to position [225, 0]
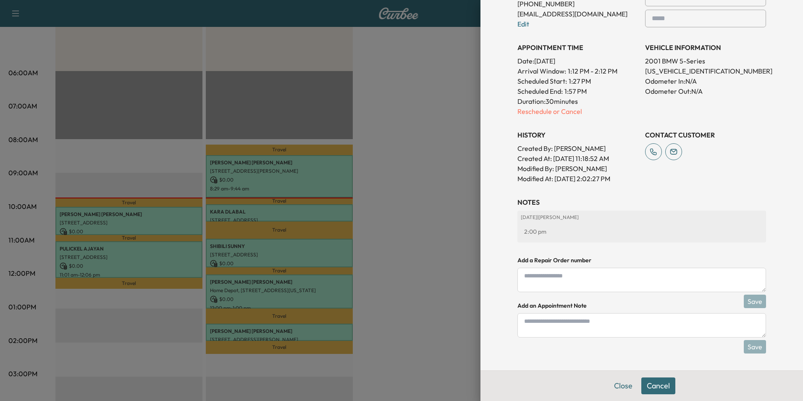
click at [549, 327] on textarea at bounding box center [641, 325] width 249 height 24
type textarea "****"
click at [752, 348] on button "Save" at bounding box center [755, 346] width 22 height 13
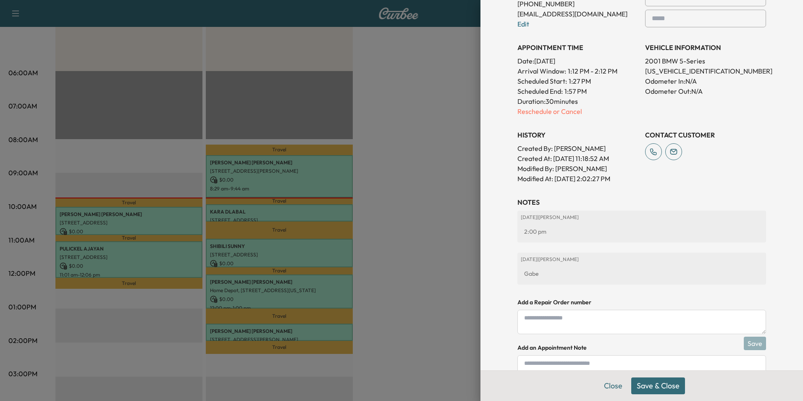
click at [648, 386] on button "Save & Close" at bounding box center [658, 385] width 54 height 17
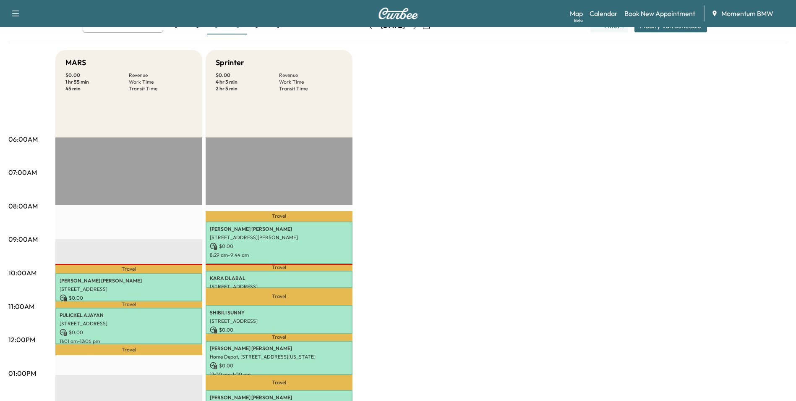
scroll to position [0, 0]
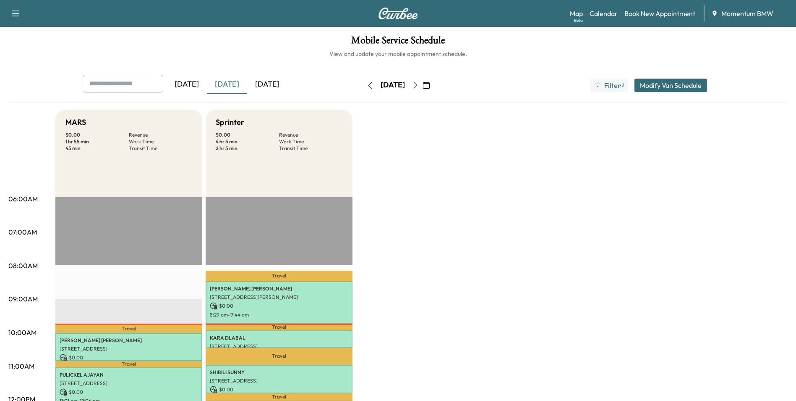
click at [430, 86] on icon "button" at bounding box center [426, 85] width 7 height 7
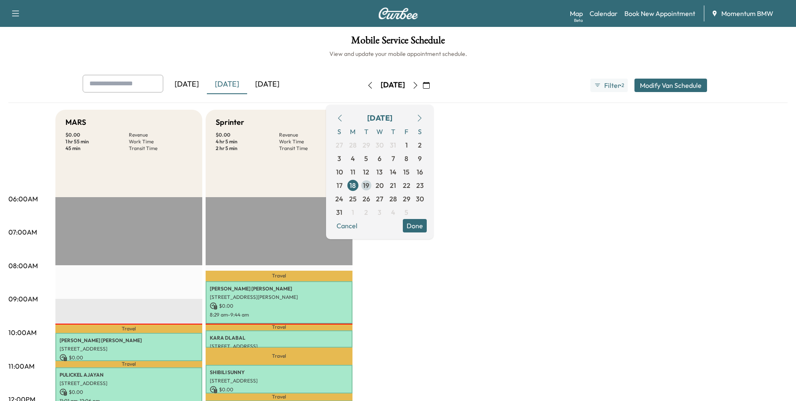
click at [369, 187] on span "19" at bounding box center [366, 185] width 6 height 10
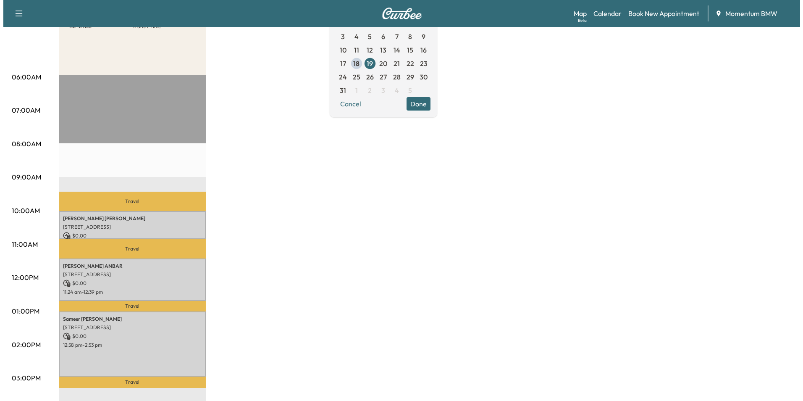
scroll to position [126, 0]
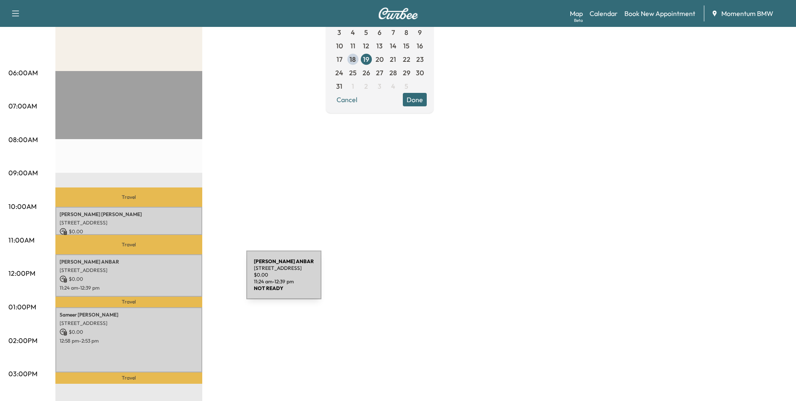
click at [183, 280] on p "$ 0.00" at bounding box center [129, 279] width 139 height 8
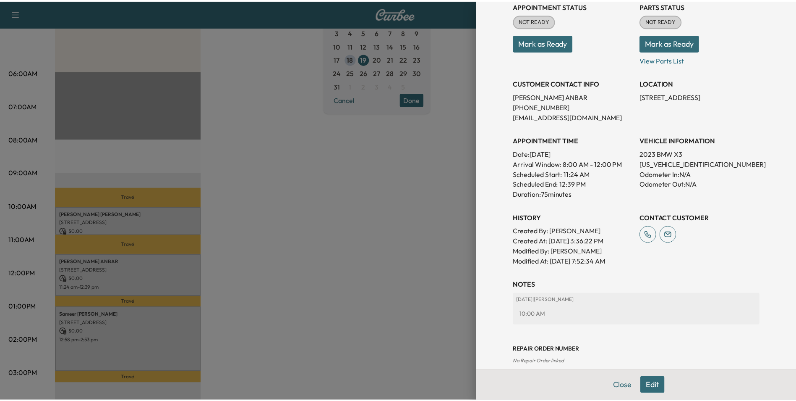
scroll to position [127, 0]
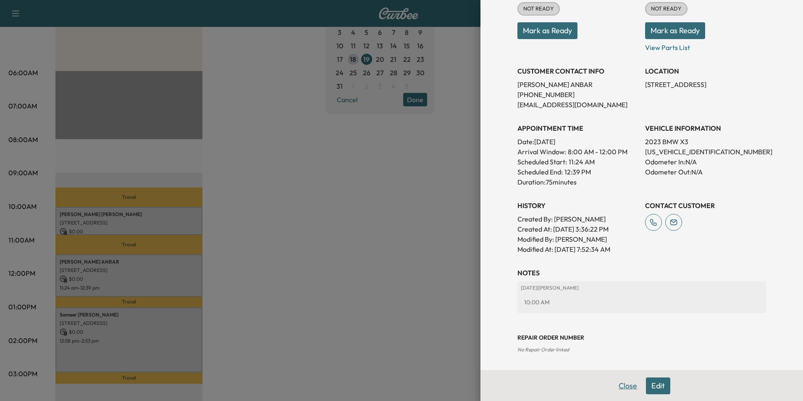
click at [623, 387] on button "Close" at bounding box center [627, 385] width 29 height 17
